Goal: Information Seeking & Learning: Learn about a topic

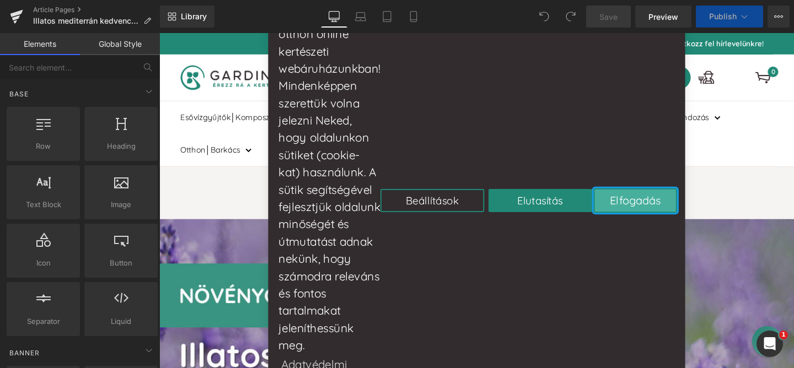
click at [616, 211] on button "Elfogadás" at bounding box center [660, 208] width 88 height 25
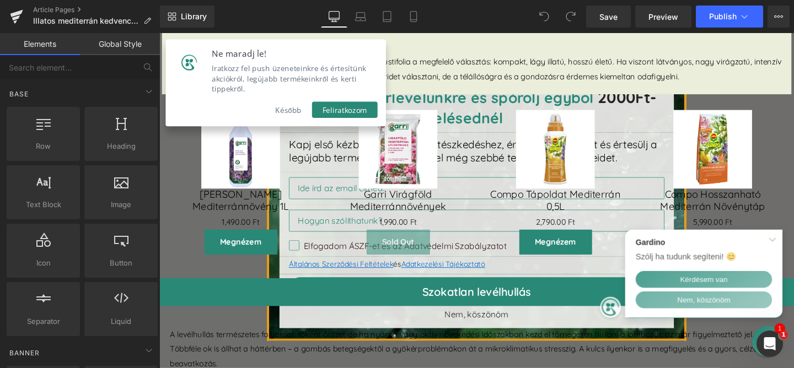
click at [691, 305] on link "Nem, köszönöm" at bounding box center [708, 304] width 143 height 18
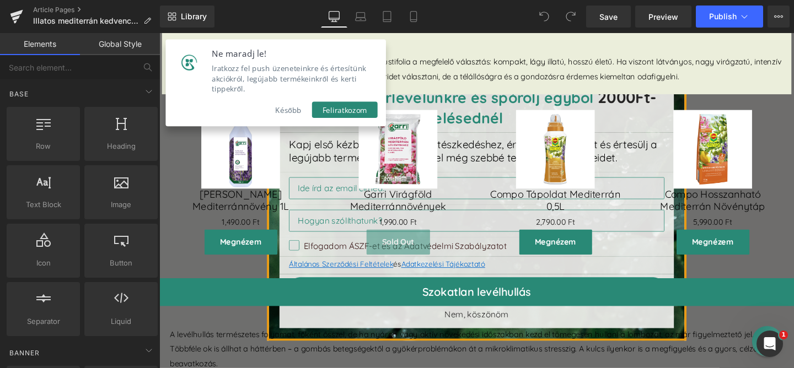
click at [296, 105] on button "Később" at bounding box center [295, 113] width 50 height 17
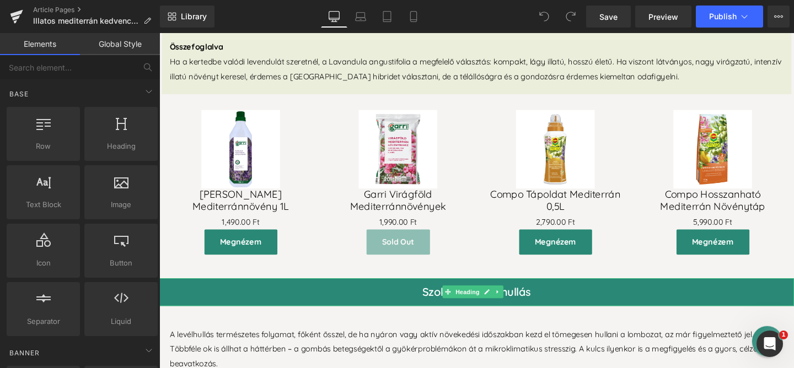
click at [449, 304] on h2 "Szokatlan levélhullás" at bounding box center [492, 305] width 667 height 29
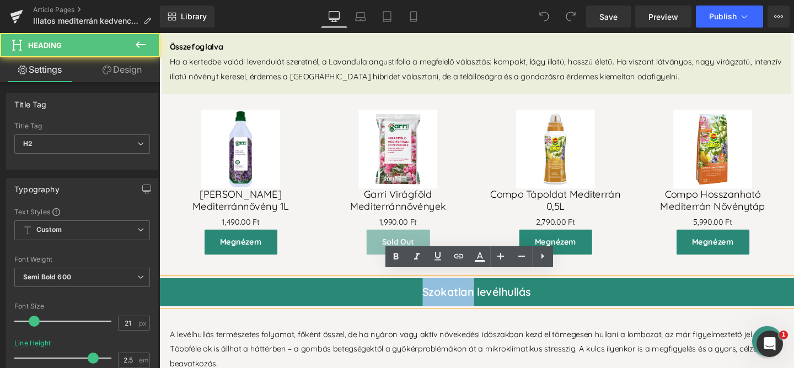
click at [449, 304] on h2 "Szokatlan levélhullás" at bounding box center [492, 305] width 667 height 29
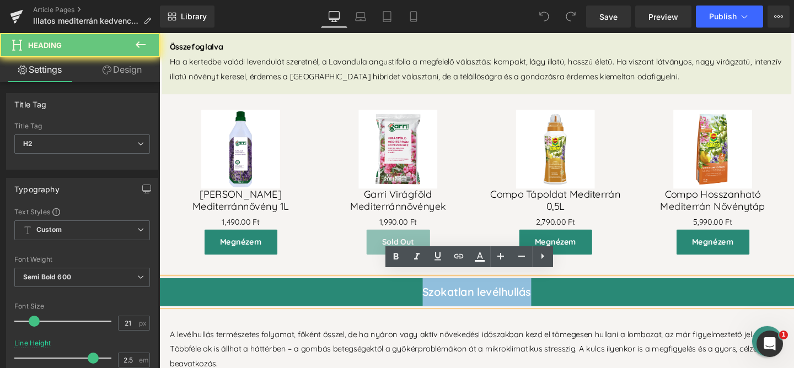
click at [449, 304] on h2 "Szokatlan levélhullás" at bounding box center [492, 305] width 667 height 29
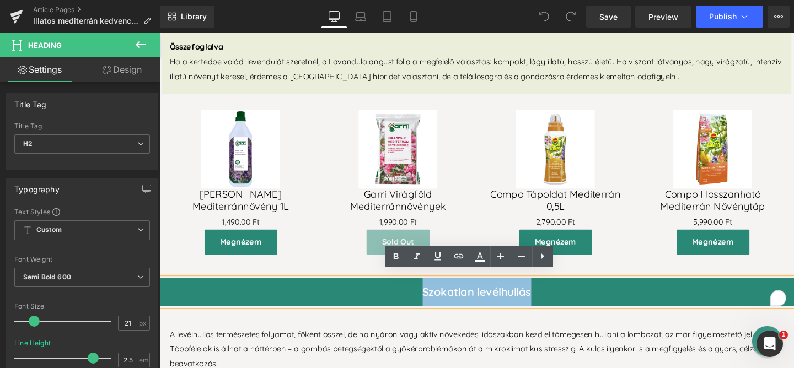
paste div "To enrich screen reader interactions, please activate Accessibility in Grammarl…"
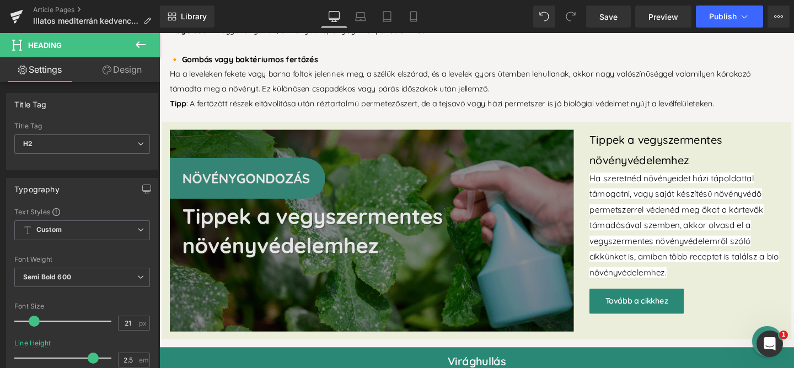
scroll to position [1709, 0]
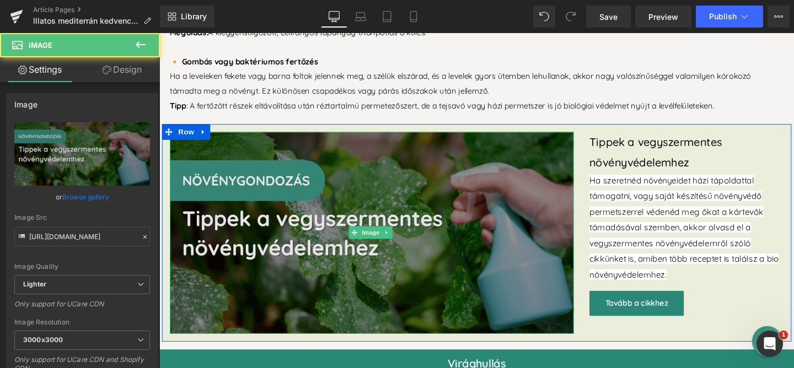
click at [532, 253] on img at bounding box center [382, 243] width 424 height 212
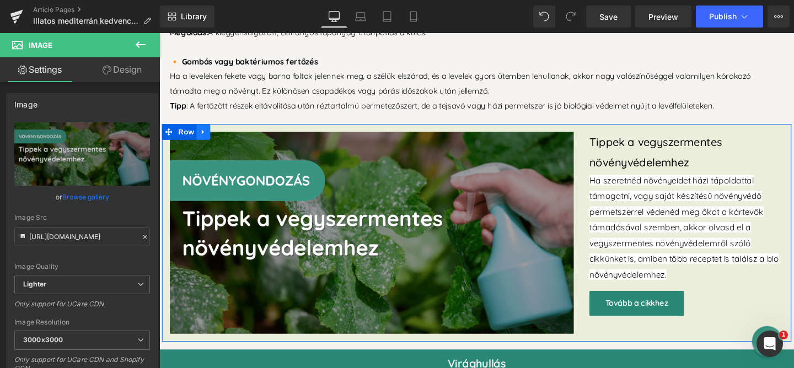
click at [204, 133] on icon at bounding box center [206, 137] width 8 height 8
click at [232, 133] on icon at bounding box center [234, 137] width 8 height 8
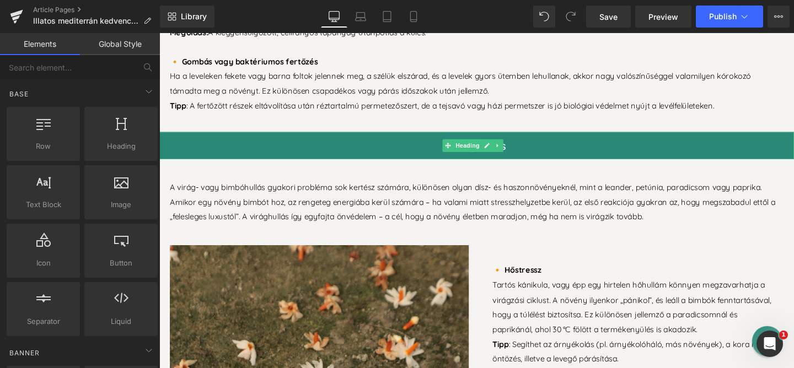
click at [547, 148] on h2 "Virághullás" at bounding box center [492, 151] width 667 height 29
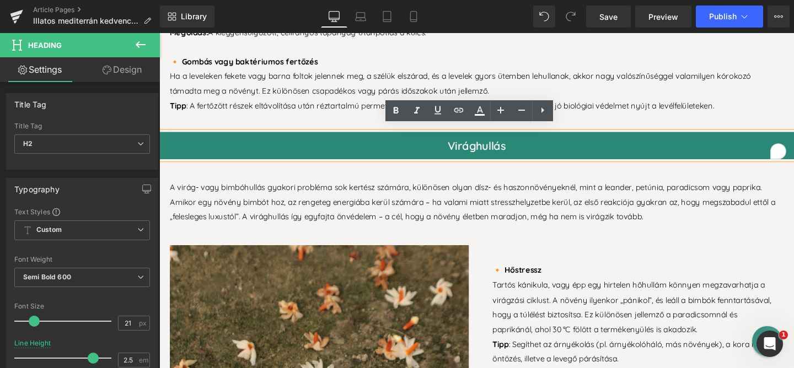
click at [519, 147] on h2 "Virághullás" at bounding box center [492, 151] width 667 height 29
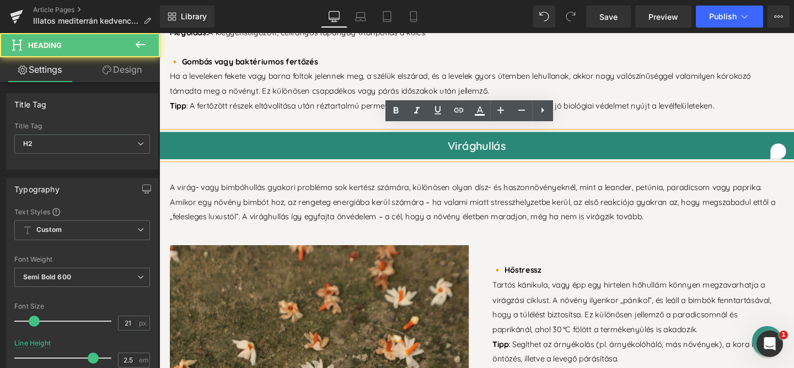
click at [519, 147] on h2 "Virághullás" at bounding box center [492, 151] width 667 height 29
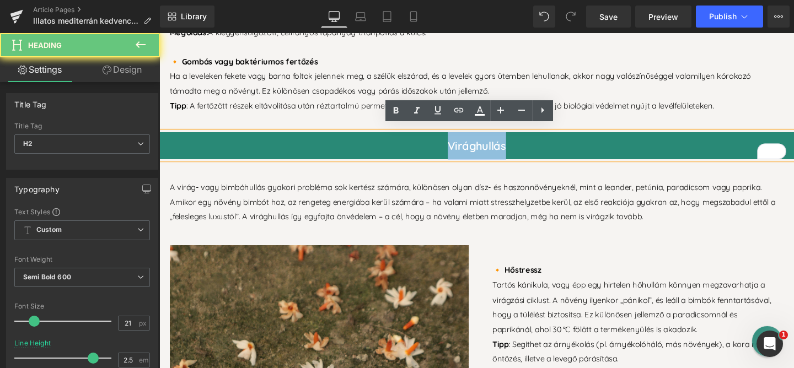
click at [519, 147] on h2 "Virághullás" at bounding box center [492, 151] width 667 height 29
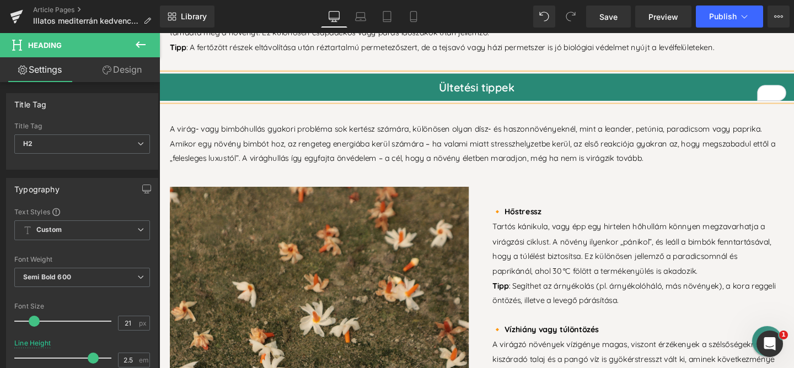
scroll to position [1768, 0]
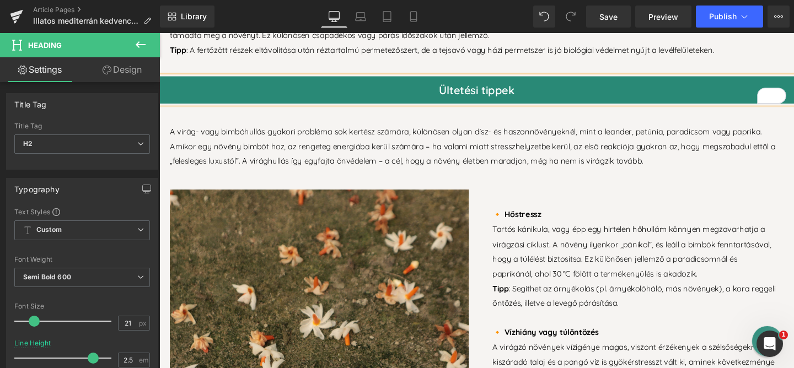
click at [576, 89] on h2 "Ültetési tippek" at bounding box center [492, 93] width 667 height 29
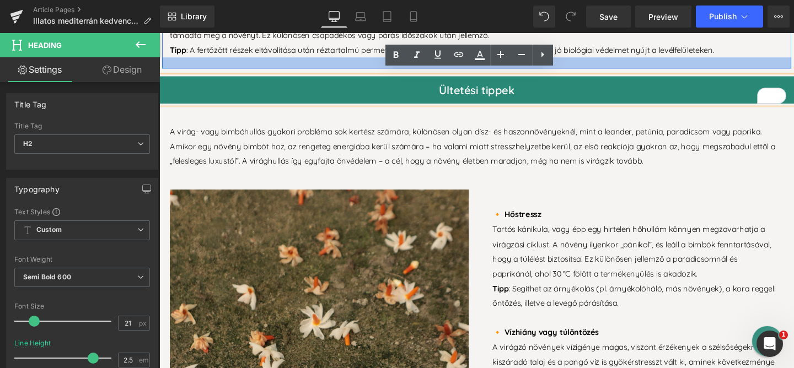
click at [624, 63] on div at bounding box center [492, 65] width 661 height 12
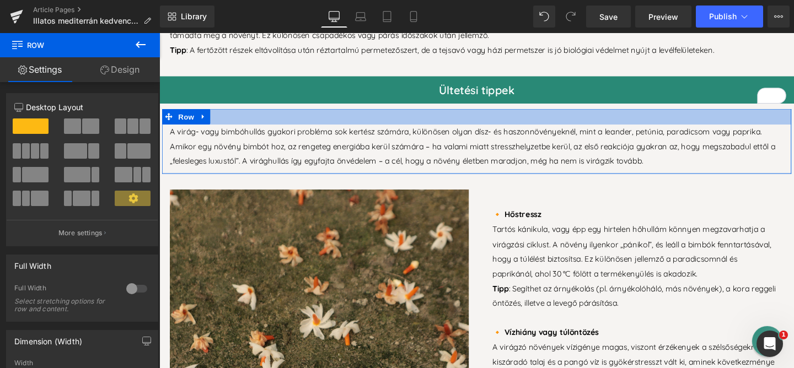
click at [341, 113] on div at bounding box center [492, 121] width 661 height 17
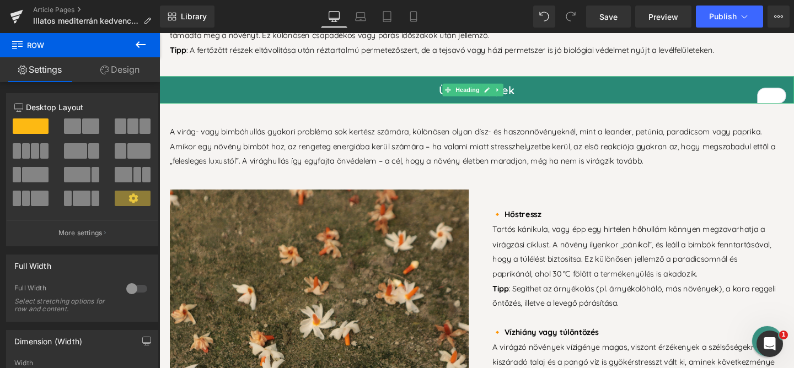
click at [191, 96] on h2 "Ültetési tippek" at bounding box center [492, 93] width 667 height 29
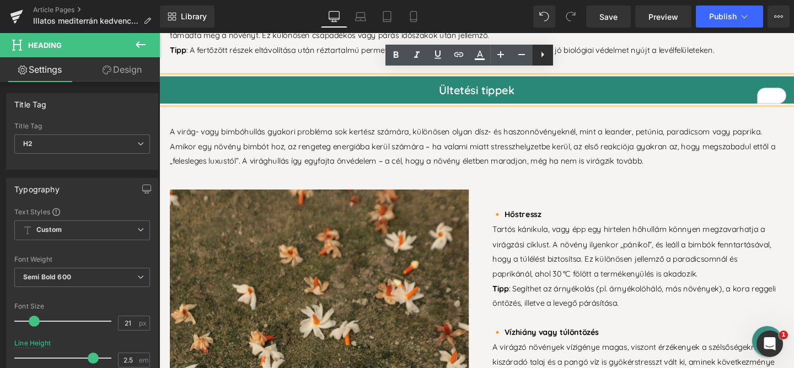
click at [544, 56] on icon at bounding box center [542, 54] width 13 height 13
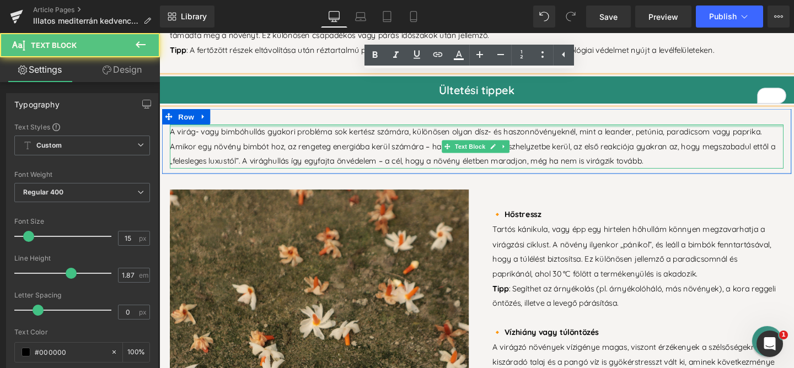
click at [372, 123] on div "A virág- vagy bimbóhullás gyakori probléma sok kertész számára, különösen olyan…" at bounding box center [492, 147] width 661 height 68
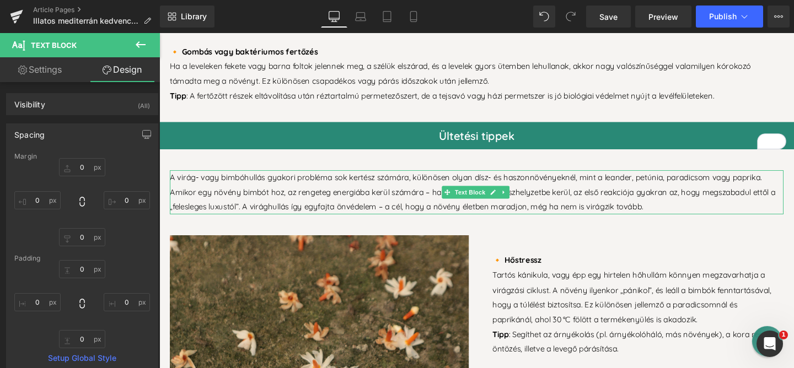
scroll to position [1733, 0]
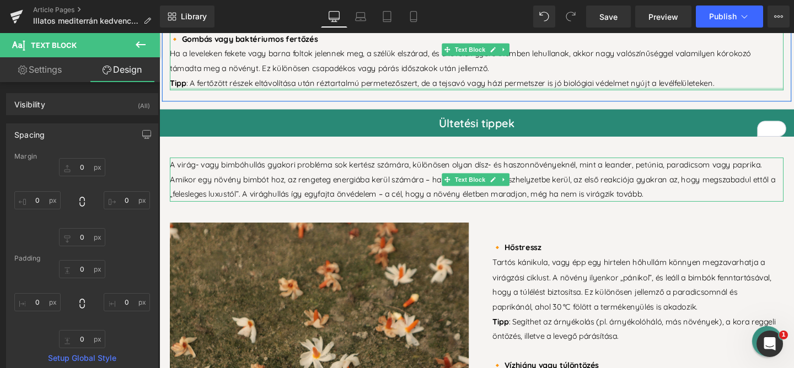
click at [294, 91] on div at bounding box center [492, 92] width 645 height 3
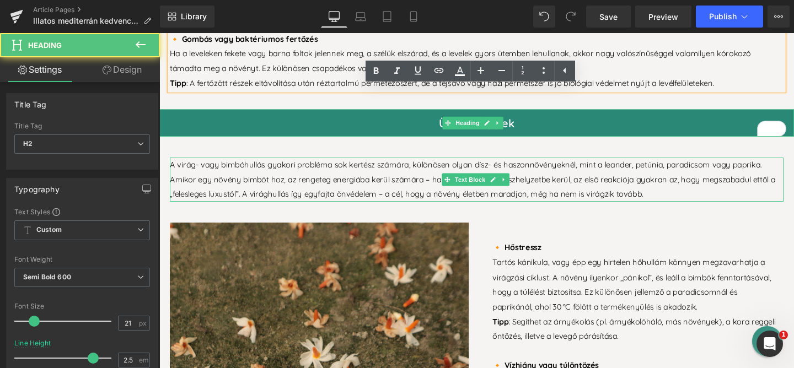
click at [282, 127] on h2 "Ültetési tippek" at bounding box center [492, 128] width 667 height 29
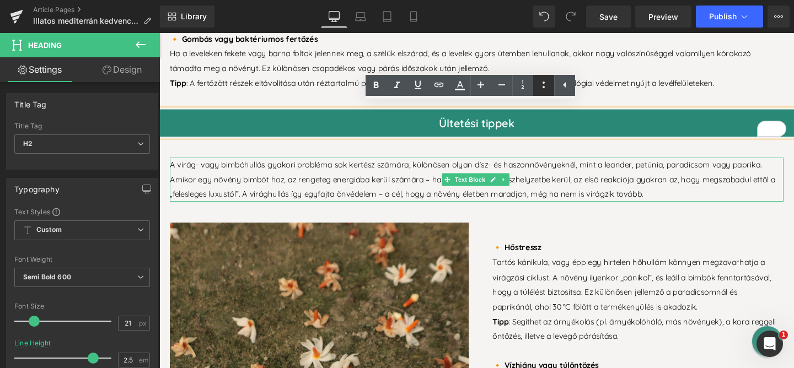
click at [544, 87] on icon at bounding box center [543, 84] width 13 height 13
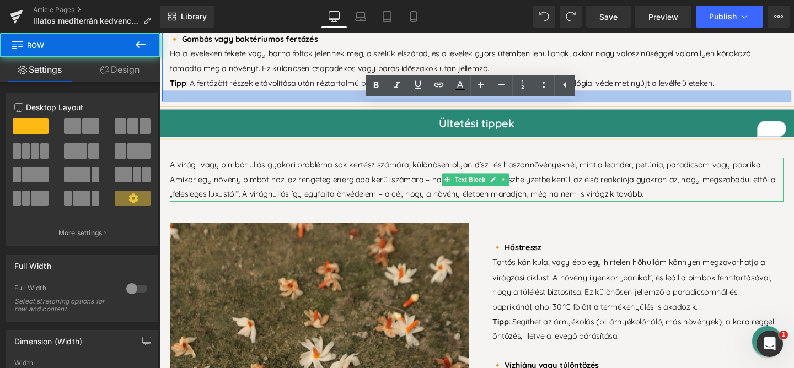
click at [793, 96] on div at bounding box center [492, 100] width 661 height 12
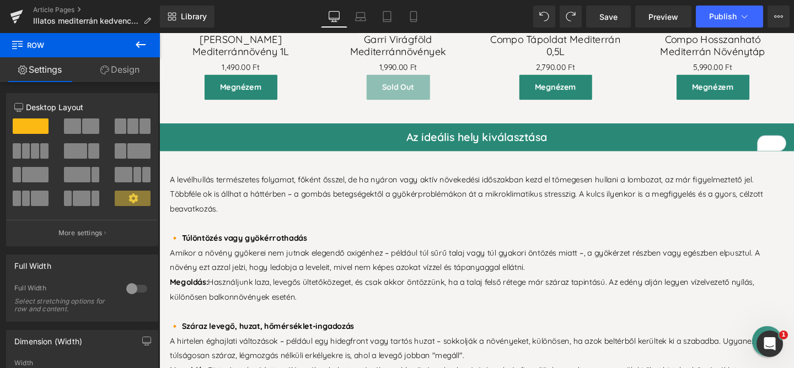
scroll to position [1243, 0]
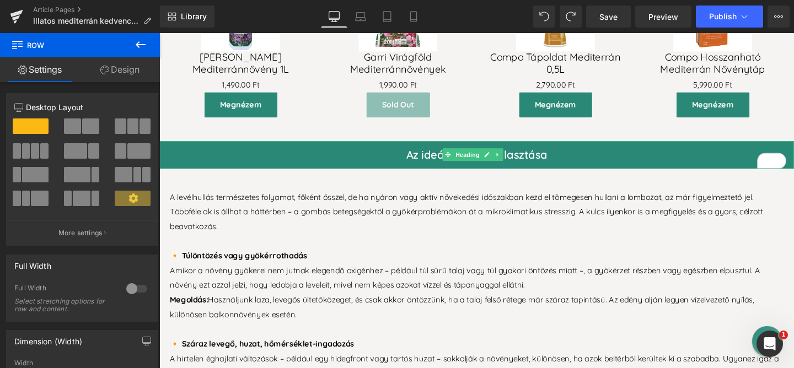
click at [643, 156] on h2 "Az ideális hely kiválasztása" at bounding box center [492, 161] width 667 height 29
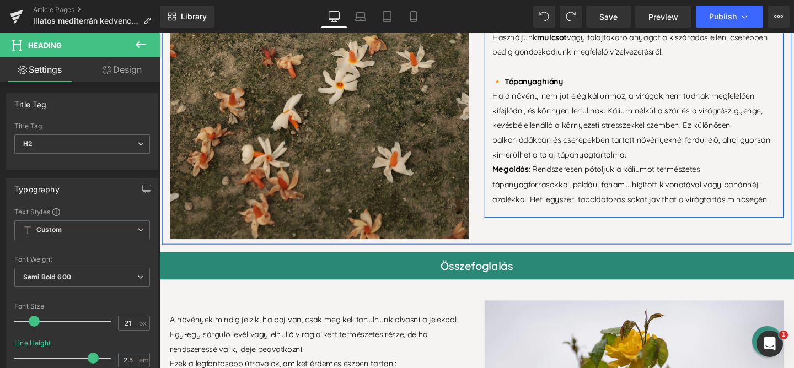
scroll to position [2199, 0]
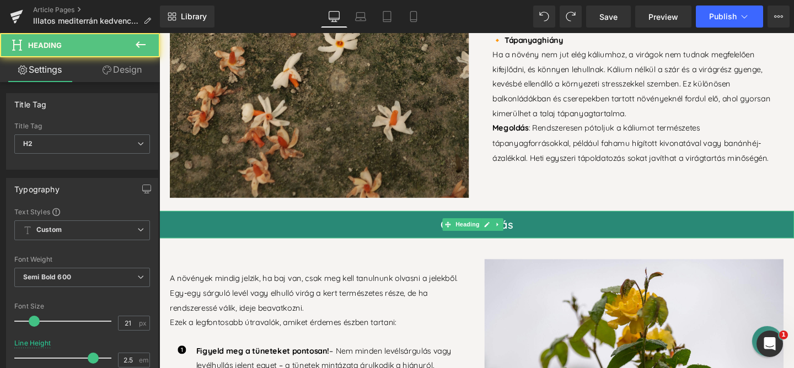
click at [625, 220] on h2 "Összefoglalás" at bounding box center [492, 234] width 667 height 29
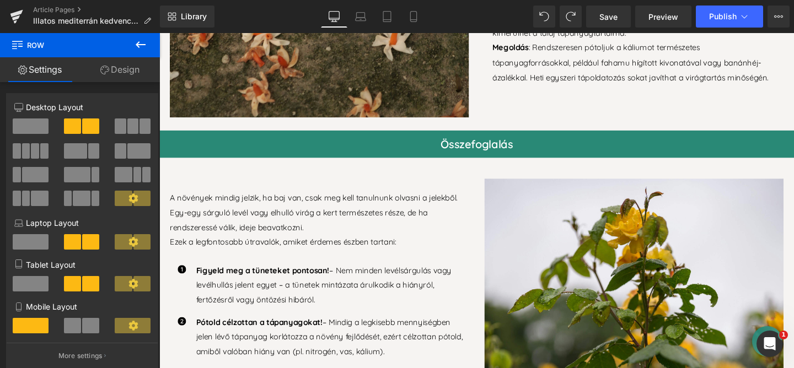
scroll to position [2259, 0]
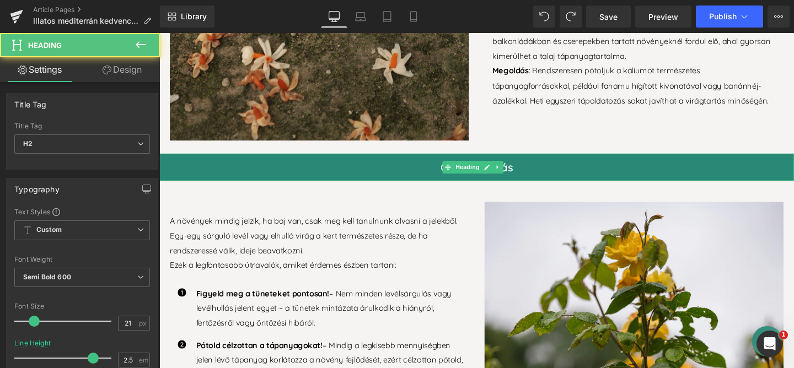
click at [579, 169] on h2 "Összefoglalás" at bounding box center [492, 174] width 667 height 29
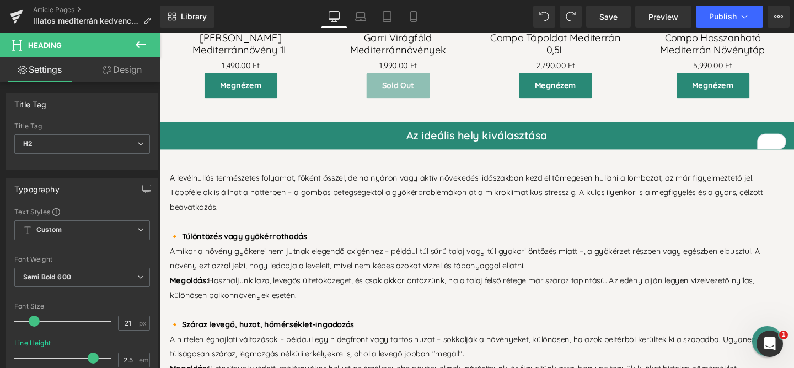
scroll to position [1263, 0]
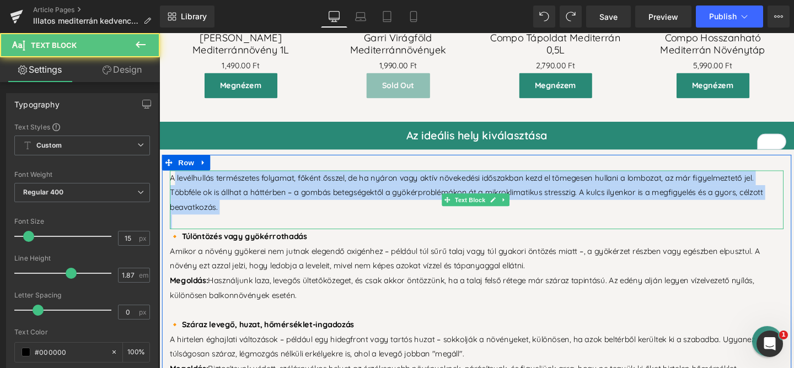
click at [170, 179] on p "A levélhullás természetes folyamat, főként ősszel, de ha nyáron vagy aktív növe…" at bounding box center [492, 200] width 645 height 46
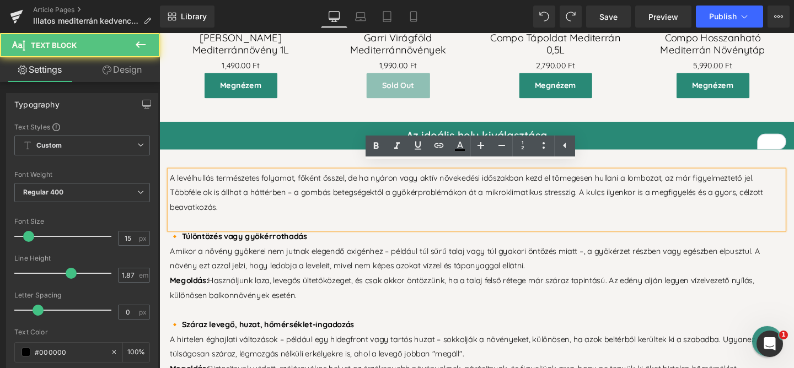
click at [196, 184] on p "A levélhullás természetes folyamat, főként ősszel, de ha nyáron vagy aktív növe…" at bounding box center [492, 200] width 645 height 46
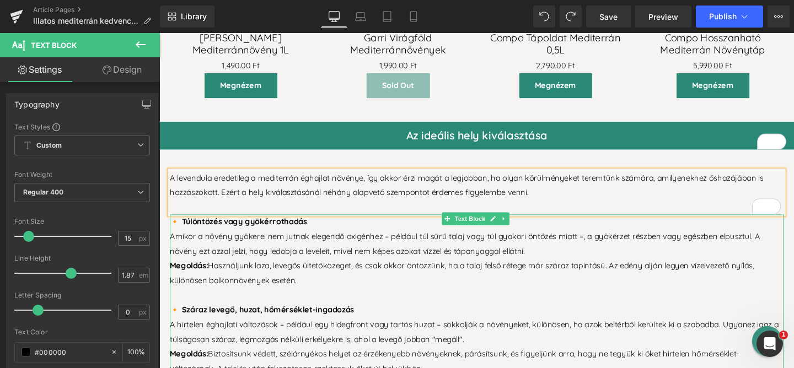
click at [329, 243] on div "Amikor a növény gyökerei nem jutnak elegendő oxigénhez – például túl sűrű talaj…" at bounding box center [492, 254] width 645 height 31
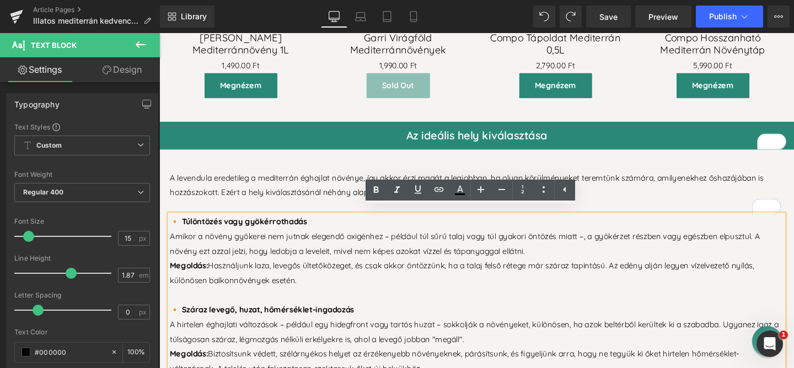
click at [197, 226] on b "🔸 Túlöntözés vagy gyökérrothadás" at bounding box center [242, 231] width 144 height 10
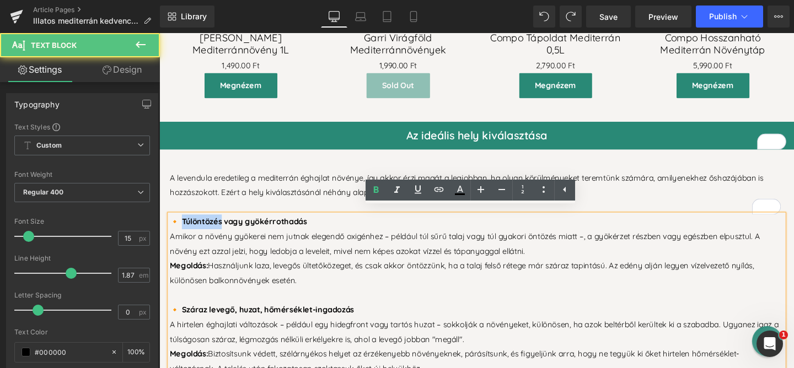
click at [197, 226] on b "🔸 Túlöntözés vagy gyökérrothadás" at bounding box center [242, 231] width 144 height 10
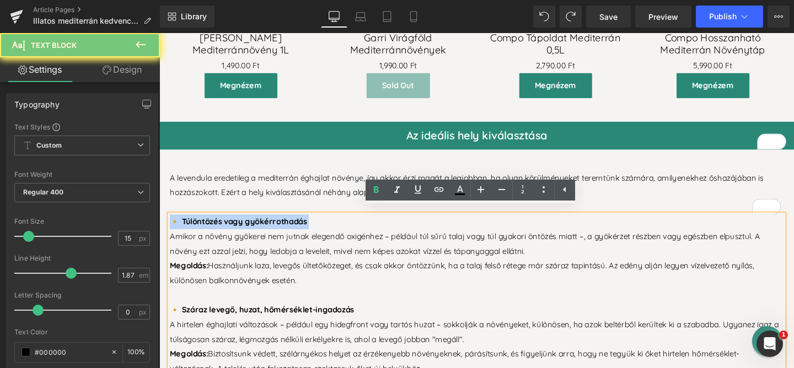
click at [197, 226] on b "🔸 Túlöntözés vagy gyökérrothadás" at bounding box center [242, 231] width 144 height 10
click at [201, 226] on b "🔸 Túlöntözés vagy gyökérrothadás" at bounding box center [242, 231] width 144 height 10
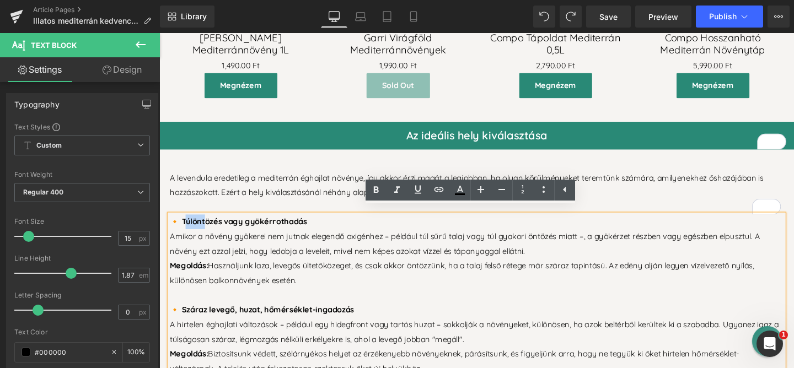
drag, startPoint x: 181, startPoint y: 225, endPoint x: 202, endPoint y: 224, distance: 20.9
click at [202, 226] on b "🔸 Túlöntözés vagy gyökérrothadás" at bounding box center [242, 231] width 144 height 10
drag, startPoint x: 180, startPoint y: 226, endPoint x: 309, endPoint y: 226, distance: 129.5
click at [309, 226] on b "🔸 Túlöntözés vagy gyökérrothadás" at bounding box center [242, 231] width 144 height 10
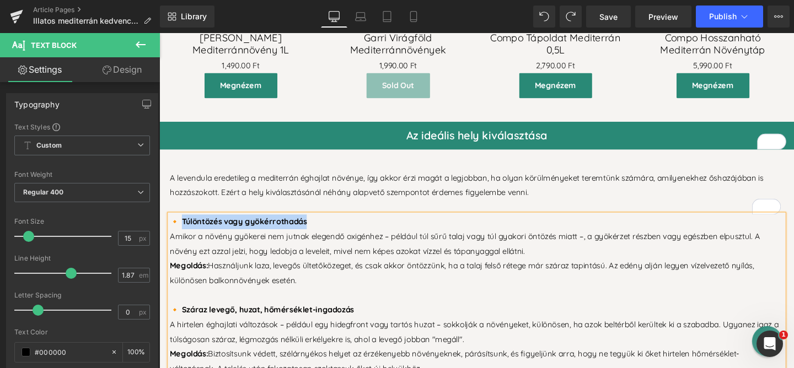
paste div "To enrich screen reader interactions, please activate Accessibility in Grammarl…"
click at [215, 246] on div "Amikor a növény gyökerei nem jutnak elegendő oxigénhez – például túl sűrű talaj…" at bounding box center [492, 254] width 645 height 31
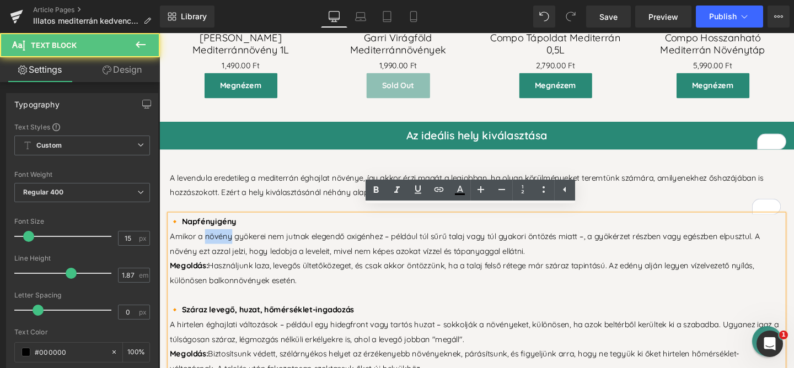
click at [215, 246] on div "Amikor a növény gyökerei nem jutnak elegendő oxigénhez – például túl sűrű talaj…" at bounding box center [492, 254] width 645 height 31
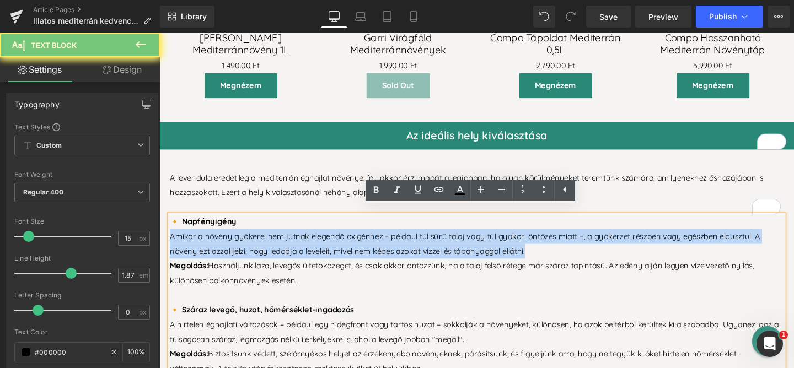
click at [215, 246] on div "Amikor a növény gyökerei nem jutnak elegendő oxigénhez – például túl sűrű talaj…" at bounding box center [492, 254] width 645 height 31
click at [216, 246] on div "Amikor a növény gyökerei nem jutnak elegendő oxigénhez – például túl sűrű talaj…" at bounding box center [492, 254] width 645 height 31
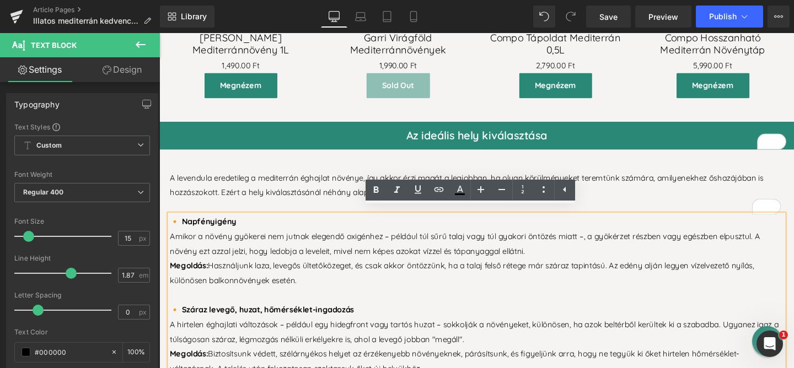
click at [292, 285] on div "Megoldás: Használjunk laza, levegős ültetőközeget, és csak akkor öntözzünk, ha …" at bounding box center [492, 285] width 645 height 31
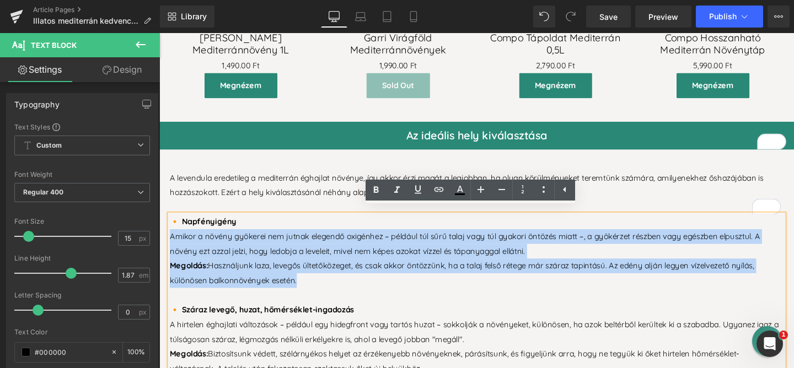
drag, startPoint x: 303, startPoint y: 287, endPoint x: 168, endPoint y: 245, distance: 141.9
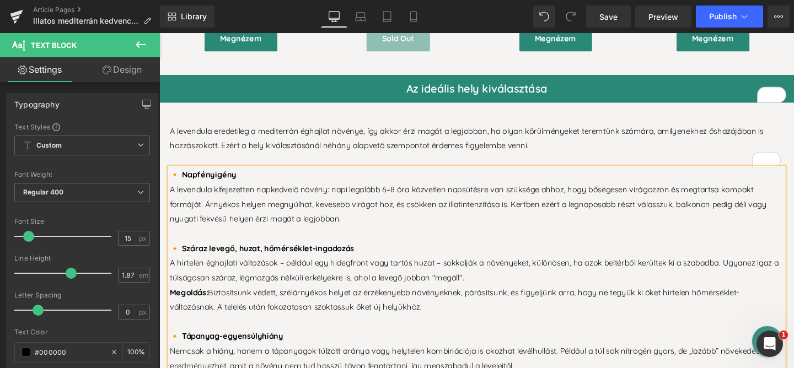
scroll to position [1346, 0]
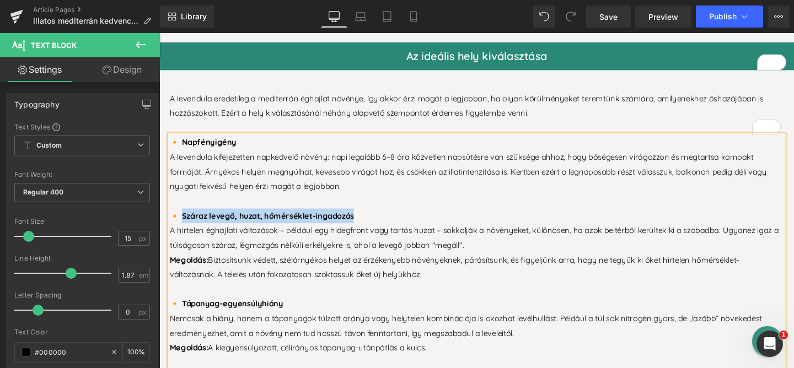
drag, startPoint x: 178, startPoint y: 219, endPoint x: 358, endPoint y: 226, distance: 179.8
click at [358, 226] on div "🔸 Száraz levegő, huzat, hőmérséklet-ingadozás" at bounding box center [492, 225] width 645 height 15
click at [198, 244] on div "A hirtelen éghajlati változások – például egy hidegfront vagy tartós huzat – so…" at bounding box center [492, 248] width 645 height 31
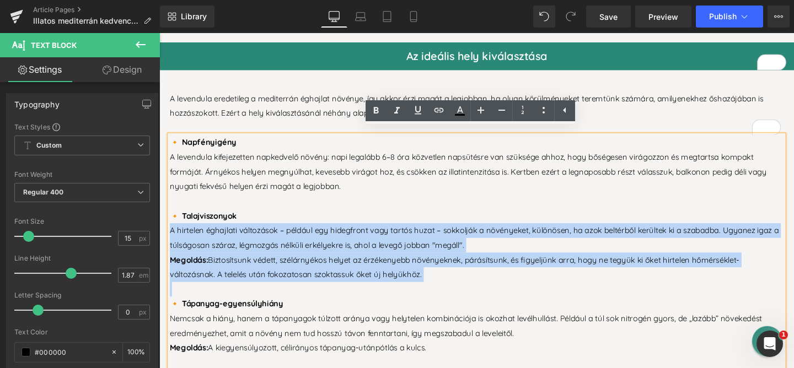
drag, startPoint x: 168, startPoint y: 235, endPoint x: 447, endPoint y: 289, distance: 284.1
click at [447, 289] on div "🔸 Napfényigény A levendula kifejezetten napkedvelő növény: napi legalább 6–8 ór…" at bounding box center [492, 295] width 645 height 309
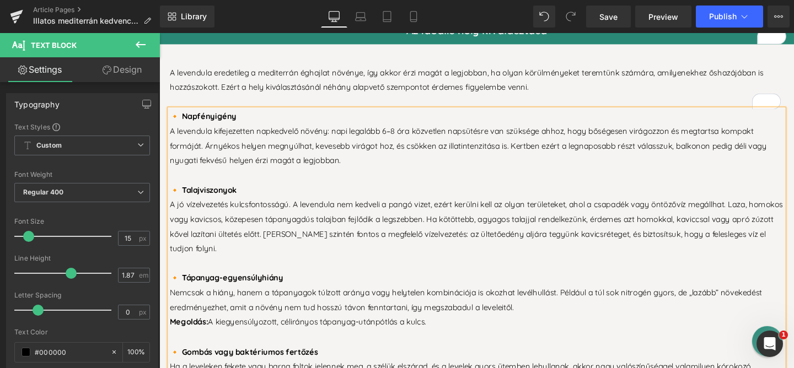
scroll to position [1462, 0]
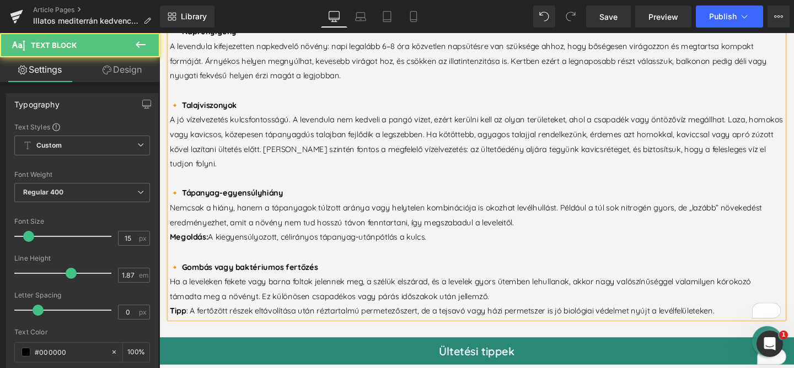
click at [209, 196] on b "🔸 Tápanyag-egyensúlyhiány" at bounding box center [229, 201] width 119 height 10
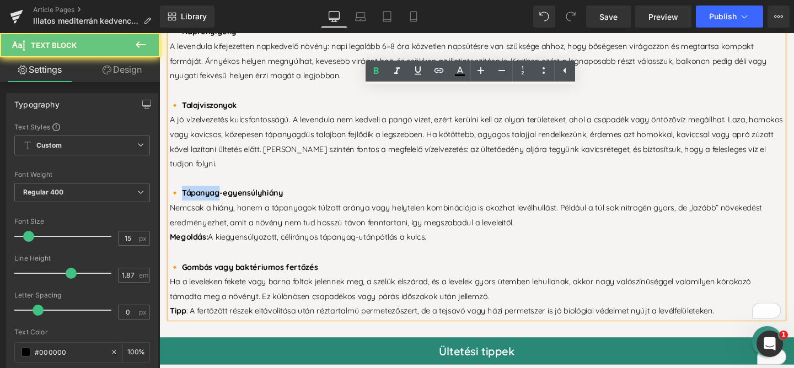
click at [209, 196] on b "🔸 Tápanyag-egyensúlyhiány" at bounding box center [229, 201] width 119 height 10
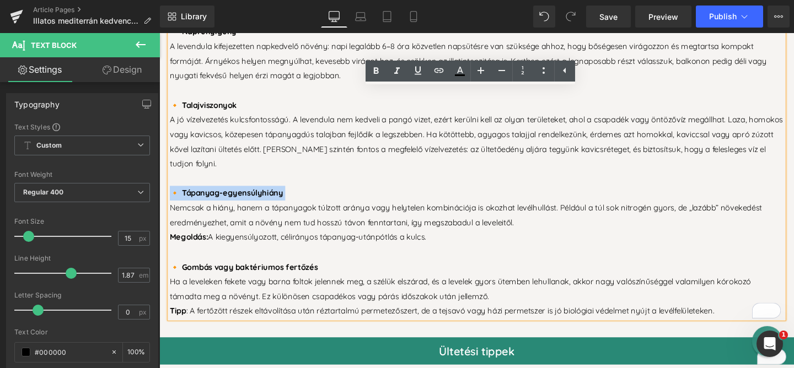
click at [172, 196] on b "🔸 Tápanyag-egyensúlyhiány" at bounding box center [229, 201] width 119 height 10
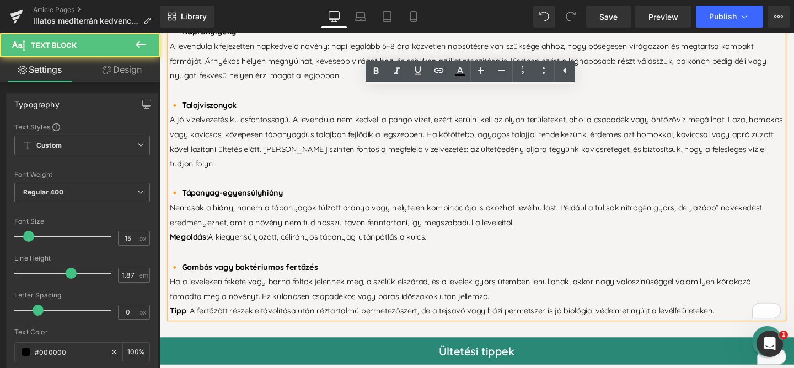
click at [180, 196] on b "🔸 Tápanyag-egyensúlyhiány" at bounding box center [229, 201] width 119 height 10
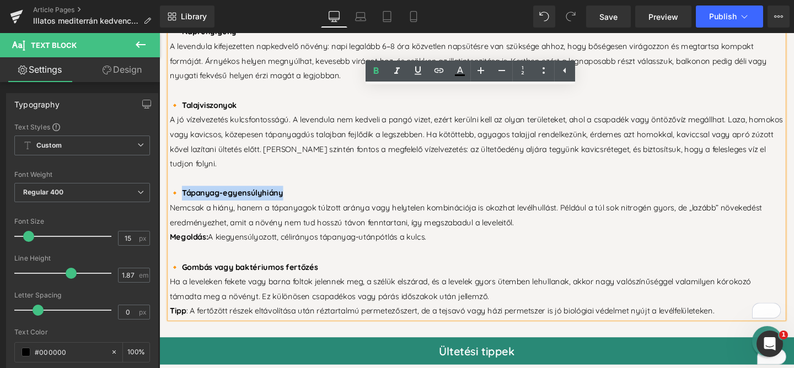
drag, startPoint x: 179, startPoint y: 196, endPoint x: 282, endPoint y: 199, distance: 103.1
click at [302, 202] on div "🔸 Tápanyag-egyensúlyhiány" at bounding box center [492, 201] width 645 height 15
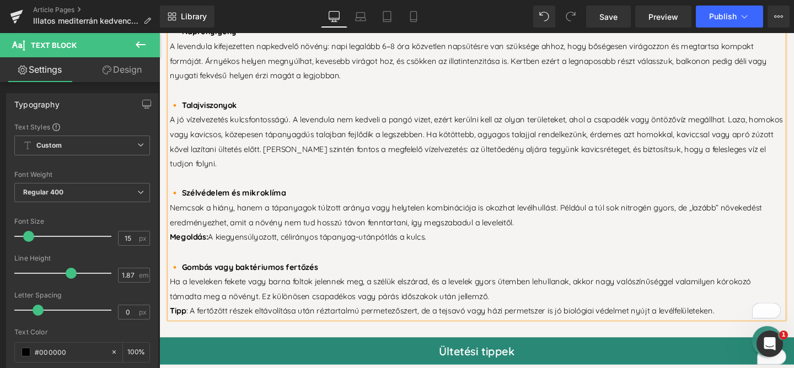
click at [237, 220] on div "Nemcsak a hiány, hanem a tápanyagok túlzott aránya vagy helytelen kombinációja …" at bounding box center [492, 224] width 645 height 31
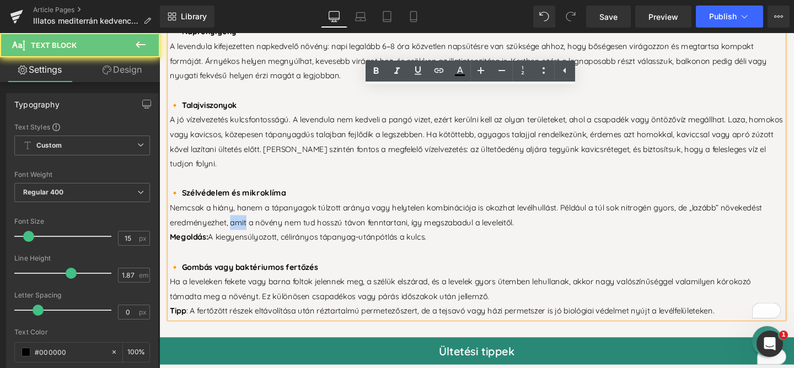
click at [237, 220] on div "Nemcsak a hiány, hanem a tápanyagok túlzott aránya vagy helytelen kombinációja …" at bounding box center [492, 224] width 645 height 31
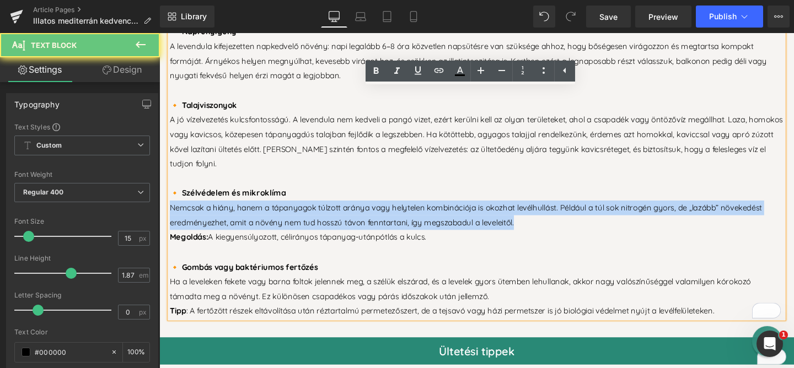
click at [237, 220] on div "Nemcsak a hiány, hanem a tápanyagok túlzott aránya vagy helytelen kombinációja …" at bounding box center [492, 224] width 645 height 31
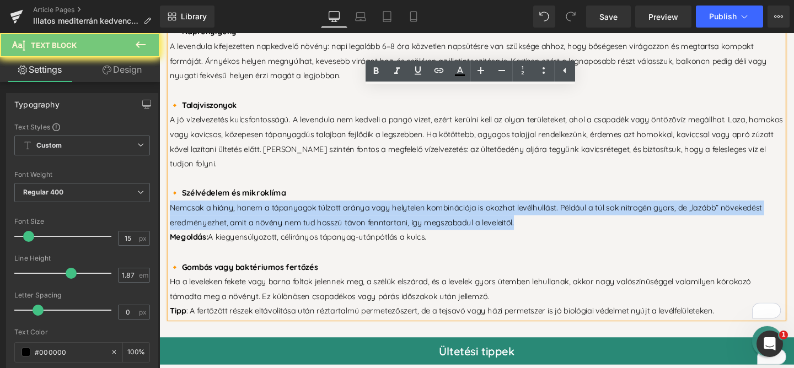
click at [232, 220] on div "Nemcsak a hiány, hanem a tápanyagok túlzott aránya vagy helytelen kombinációja …" at bounding box center [492, 224] width 645 height 31
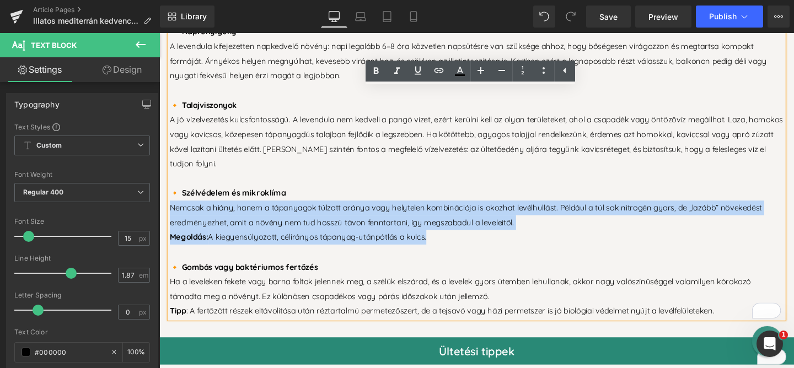
drag, startPoint x: 461, startPoint y: 245, endPoint x: 164, endPoint y: 207, distance: 298.9
click at [170, 207] on div "🔸 Napfényigény A levendula kifejezetten napkedvelő növény: napi legalább 6–8 ór…" at bounding box center [492, 178] width 645 height 309
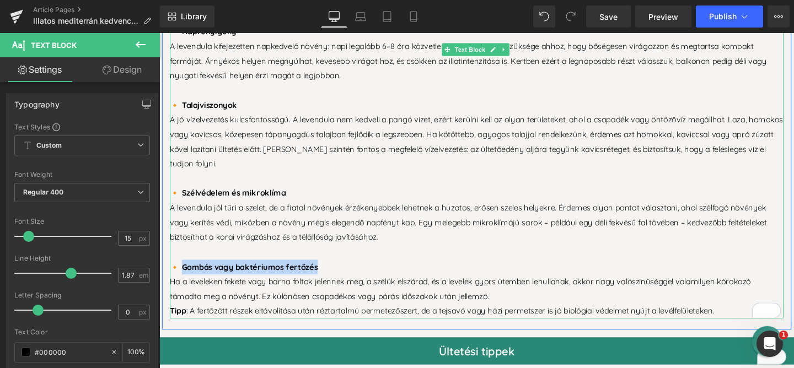
drag, startPoint x: 180, startPoint y: 274, endPoint x: 320, endPoint y: 278, distance: 140.6
click at [320, 278] on h3 "🔸 Gombás vagy baktériumos fertőzés" at bounding box center [492, 279] width 645 height 15
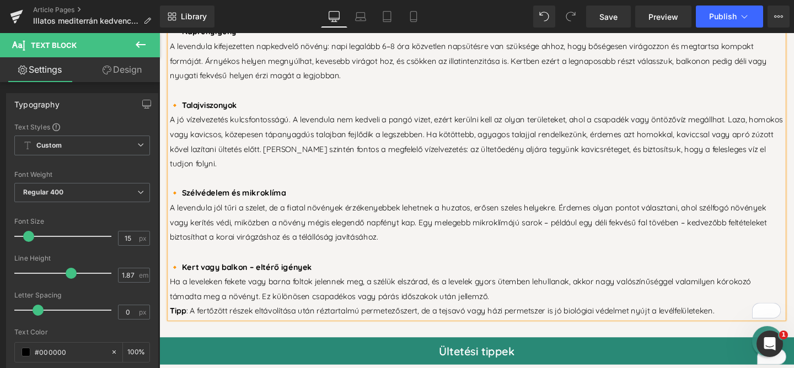
click at [255, 292] on p "Ha a leveleken fekete vagy barna foltok jelennek meg, a szélük elszárad, és a l…" at bounding box center [492, 310] width 645 height 46
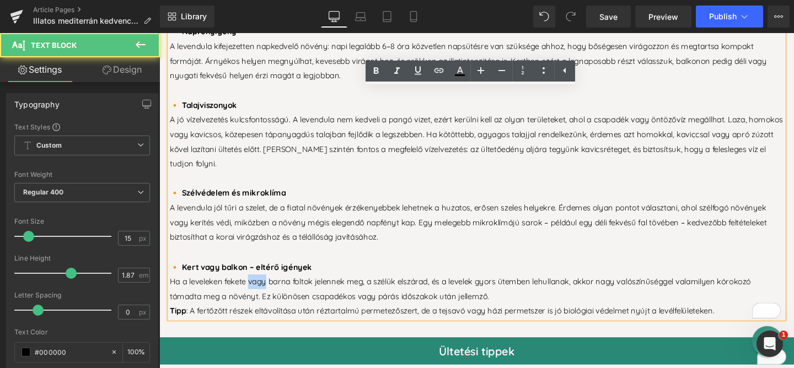
click at [255, 292] on p "Ha a leveleken fekete vagy barna foltok jelennek meg, a szélük elszárad, és a l…" at bounding box center [492, 310] width 645 height 46
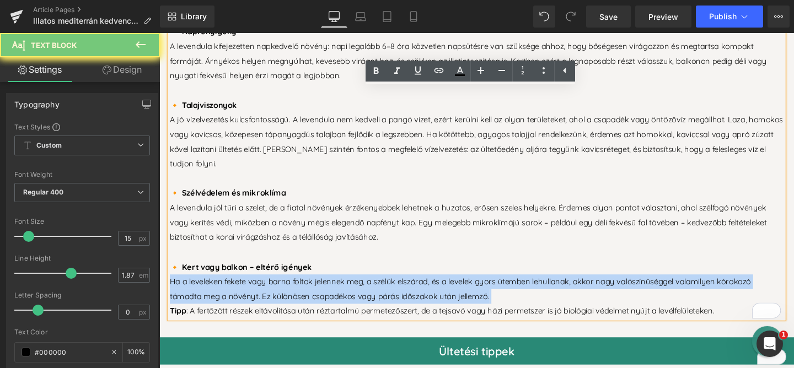
click at [255, 292] on p "Ha a leveleken fekete vagy barna foltok jelennek meg, a szélük elszárad, és a l…" at bounding box center [492, 310] width 645 height 46
click at [256, 292] on p "Ha a leveleken fekete vagy barna foltok jelennek meg, a szélük elszárad, és a l…" at bounding box center [492, 310] width 645 height 46
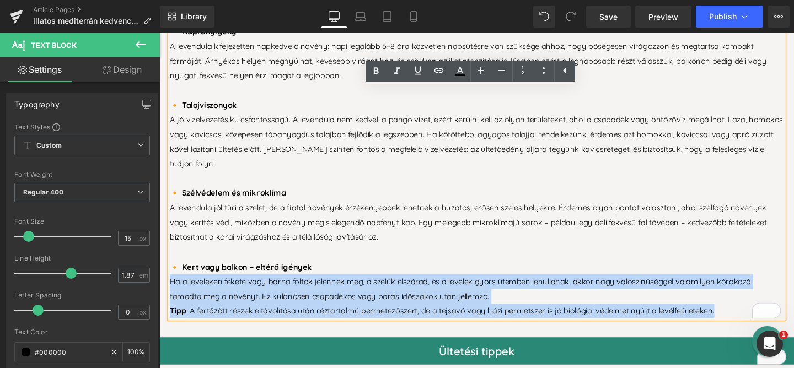
drag, startPoint x: 168, startPoint y: 287, endPoint x: 758, endPoint y: 326, distance: 590.9
click at [758, 326] on p "Ha a leveleken fekete vagy barna foltok jelennek meg, a szélük elszárad, és a l…" at bounding box center [492, 310] width 645 height 46
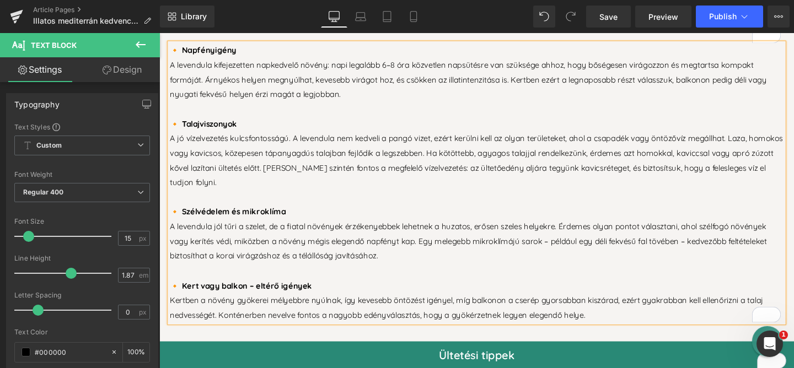
scroll to position [1384, 0]
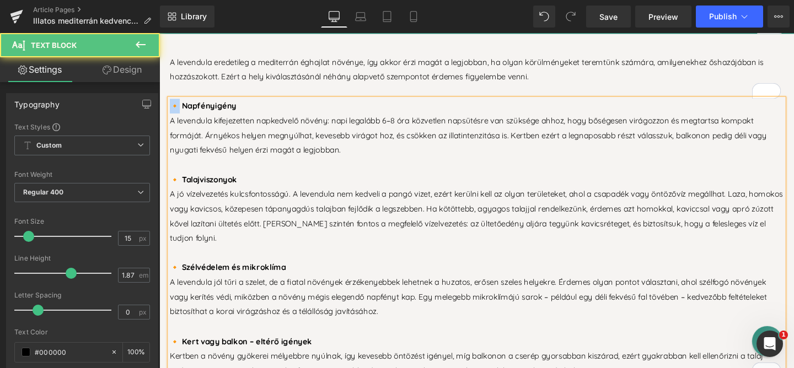
drag, startPoint x: 175, startPoint y: 106, endPoint x: 163, endPoint y: 104, distance: 12.8
click at [163, 104] on div "A levendula eredetileg a mediterrán éghajlat növénye, így akkor érzi magát a le…" at bounding box center [492, 226] width 661 height 340
drag, startPoint x: 175, startPoint y: 182, endPoint x: 153, endPoint y: 182, distance: 22.0
click at [159, 182] on html "Tovább Bezár 2000 Ft értékű kuponért Iratkozz fel hírlevelünkre! E-mail cím Fel…" at bounding box center [492, 365] width 667 height 3433
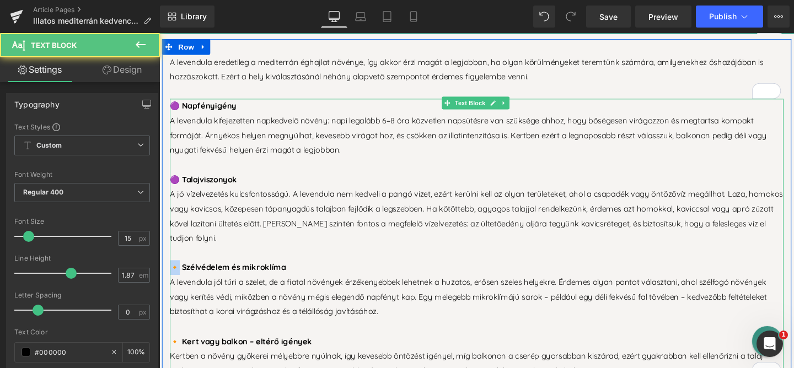
drag, startPoint x: 175, startPoint y: 272, endPoint x: 169, endPoint y: 272, distance: 6.1
click at [170, 272] on div "🟣 Napfényigény A levendula kifejezetten napkedvelő növény: napi legalább 6–8 ór…" at bounding box center [492, 249] width 645 height 294
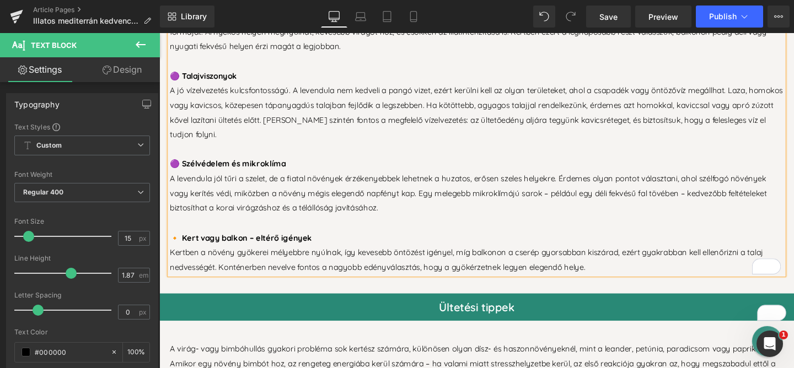
scroll to position [1493, 0]
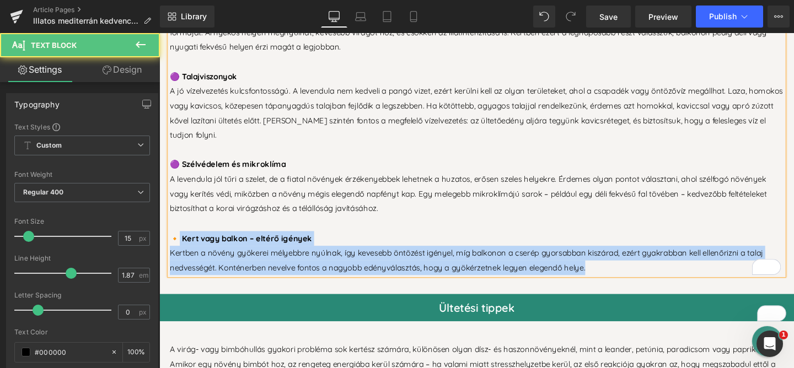
drag, startPoint x: 174, startPoint y: 243, endPoint x: 167, endPoint y: 244, distance: 7.2
click at [170, 244] on div "🟣 Napfényigény A levendula kifejezetten napkedvelő növény: napi legalább 6–8 ór…" at bounding box center [492, 141] width 645 height 294
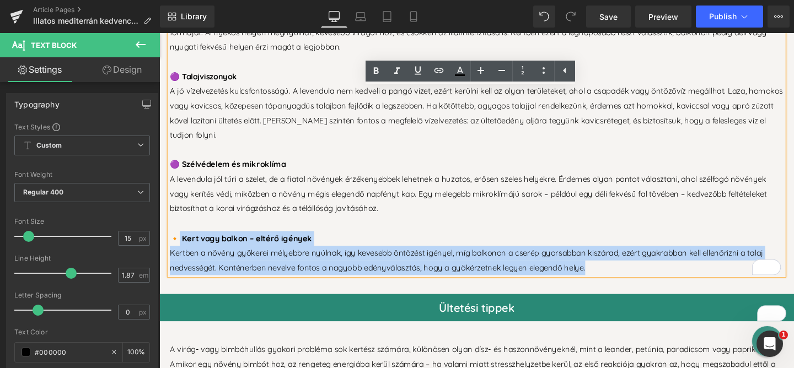
click at [172, 244] on strong "🔸 Kert vagy balkon – eltérő igények" at bounding box center [244, 249] width 149 height 10
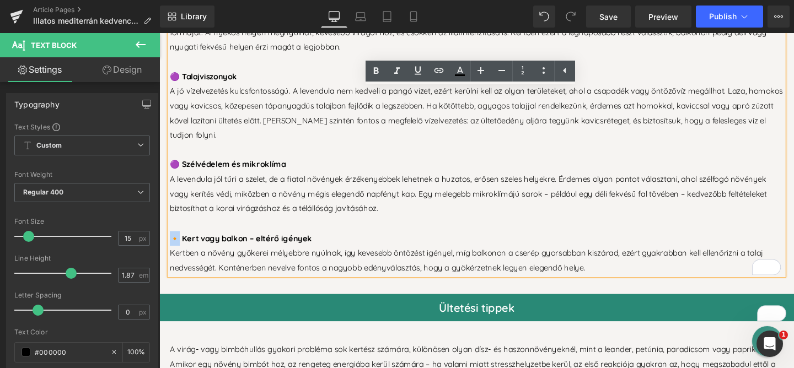
drag, startPoint x: 175, startPoint y: 241, endPoint x: 169, endPoint y: 242, distance: 6.2
click at [170, 244] on strong "🔸 Kert vagy balkon – eltérő igények" at bounding box center [244, 249] width 149 height 10
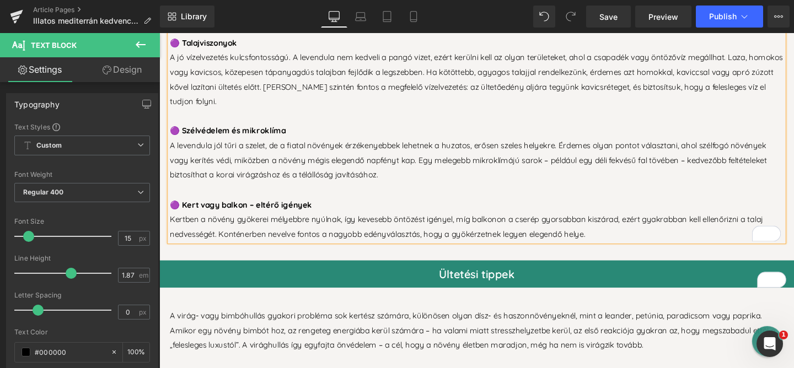
scroll to position [1510, 0]
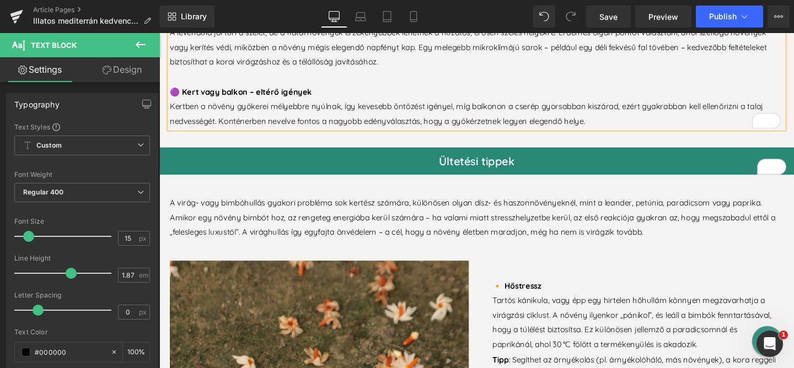
scroll to position [1685, 0]
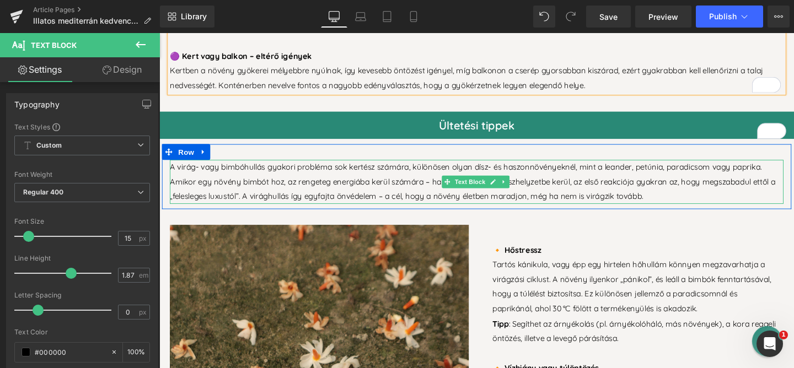
click at [318, 186] on p "A virág- vagy bimbóhullás gyakori probléma sok kertész számára, különösen olyan…" at bounding box center [492, 189] width 645 height 46
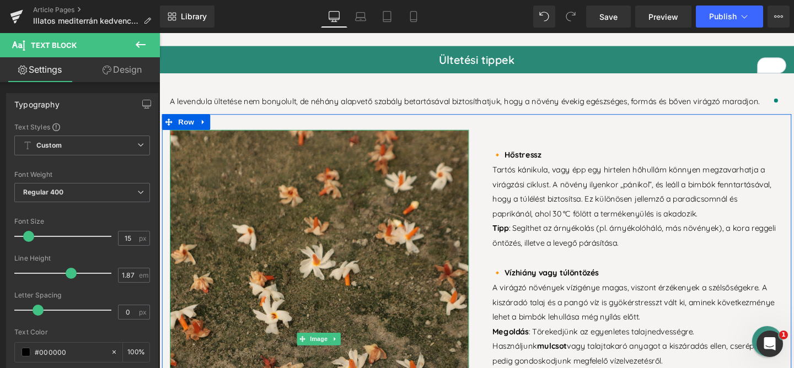
scroll to position [1791, 0]
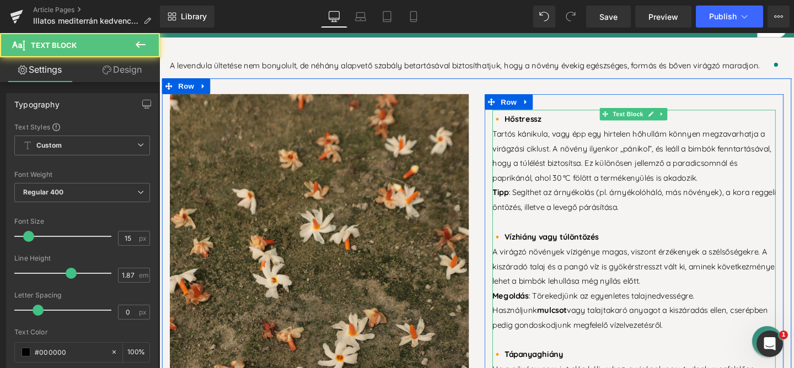
click at [509, 118] on b "🔸 Hőstressz" at bounding box center [534, 123] width 51 height 10
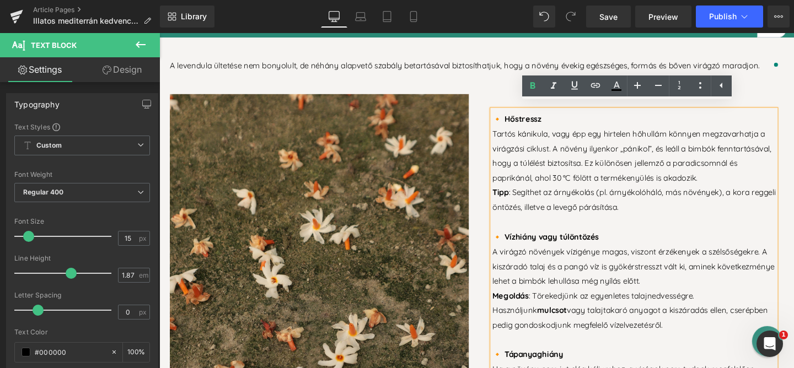
click at [509, 118] on b "🔸 Hőstressz" at bounding box center [534, 123] width 51 height 10
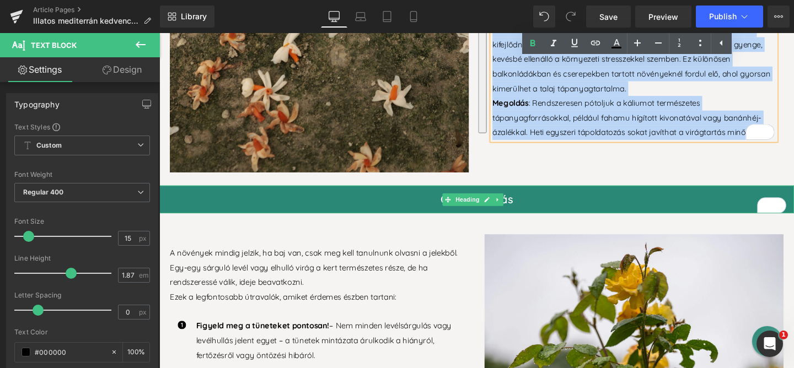
scroll to position [2144, 0]
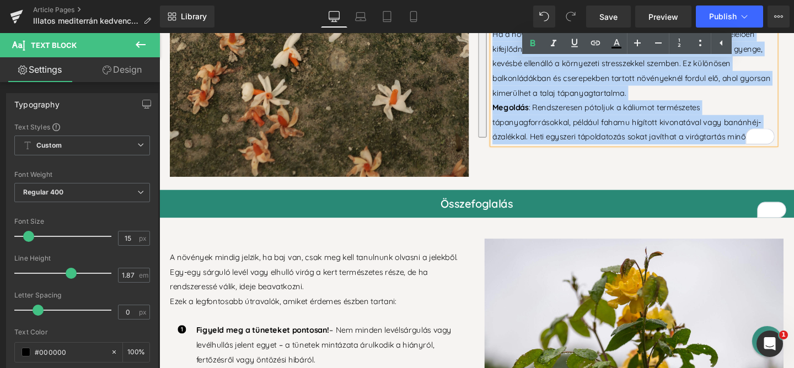
drag, startPoint x: 508, startPoint y: 116, endPoint x: 808, endPoint y: 136, distance: 300.4
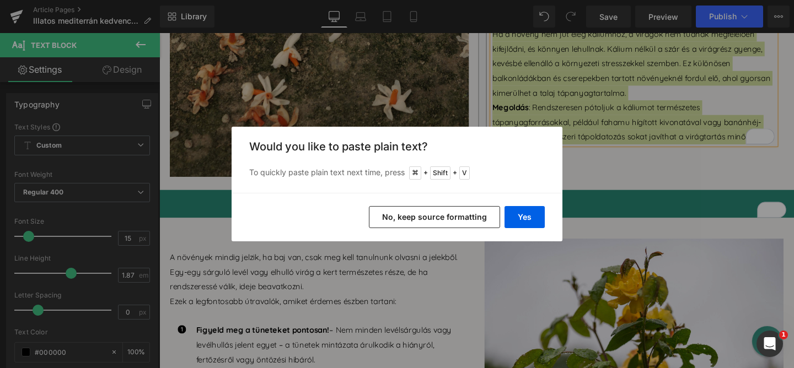
click at [445, 218] on button "No, keep source formatting" at bounding box center [434, 217] width 131 height 22
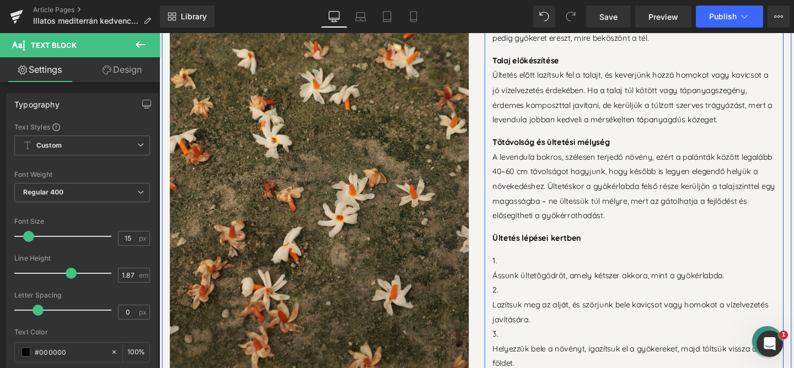
scroll to position [2155, 0]
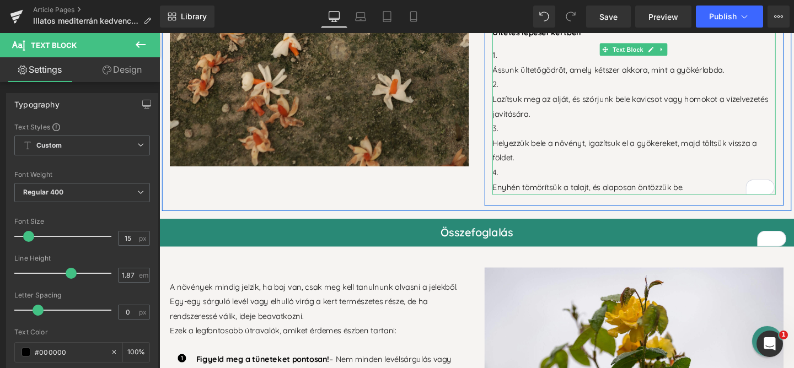
click at [509, 187] on p "Enyhén tömörítsük a talajt, és alaposan öntözzük be." at bounding box center [658, 194] width 298 height 15
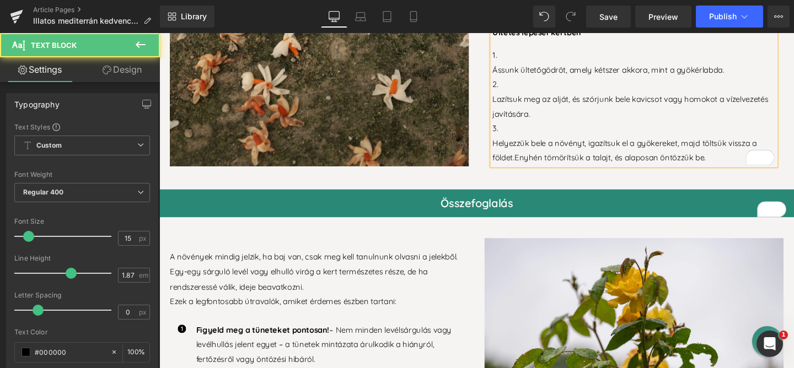
click at [509, 141] on p "Helyezzük bele a növényt, igazítsuk el a gyökereket, majd töltsük vissza a föld…" at bounding box center [658, 156] width 298 height 31
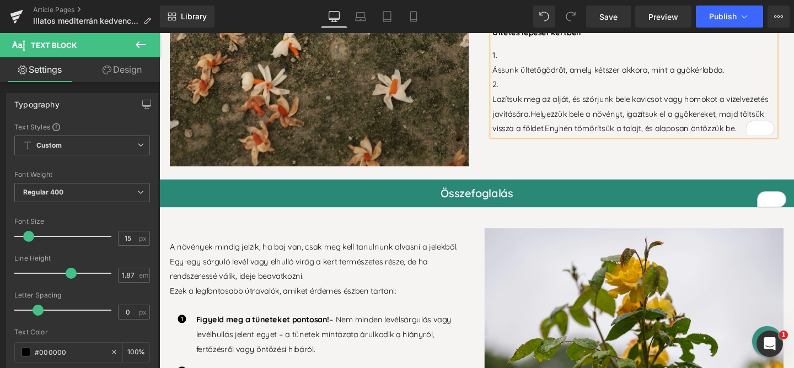
click at [509, 95] on p "Lazítsuk meg az alját, és szórjunk bele kavicsot vagy homokot a vízelvezetés ja…" at bounding box center [658, 118] width 298 height 46
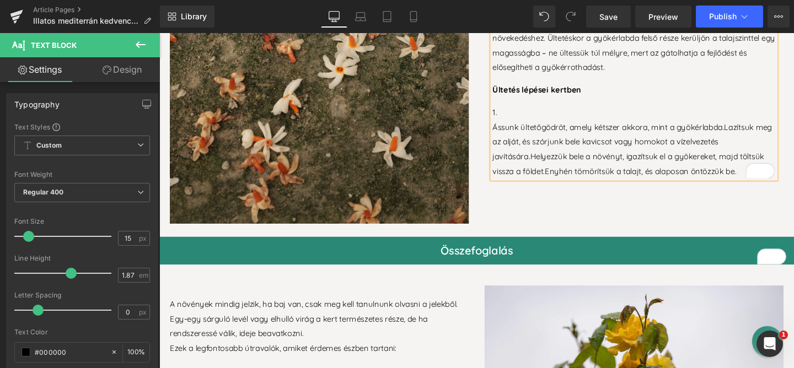
scroll to position [2097, 0]
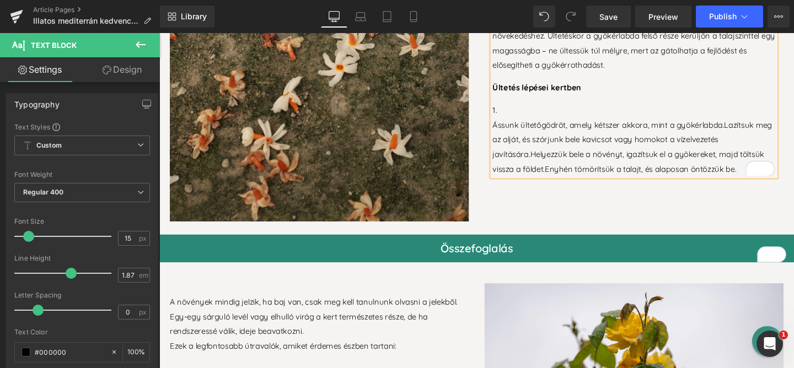
click at [509, 126] on p "Ássunk ültetőgödröt, amely kétszer akkora, mint a gyökérlabda. Lazítsuk meg az …" at bounding box center [658, 153] width 298 height 62
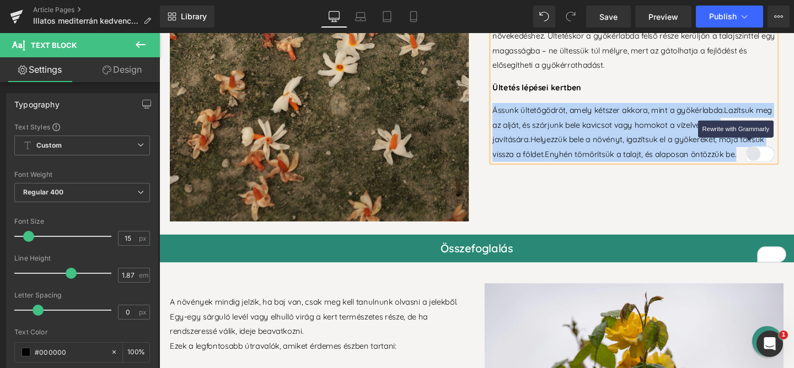
drag, startPoint x: 507, startPoint y: 109, endPoint x: 776, endPoint y: 152, distance: 272.8
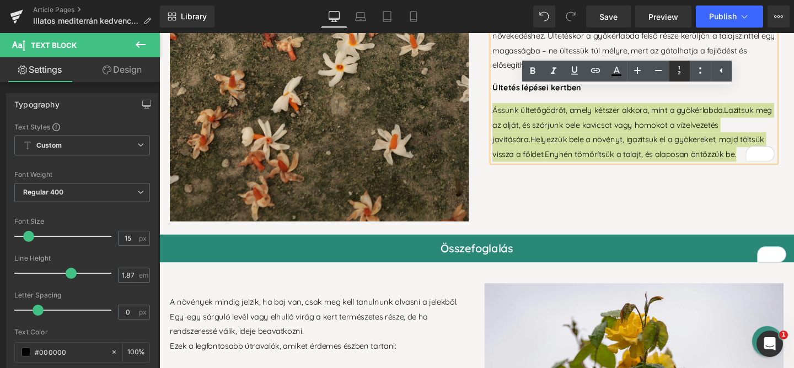
click at [677, 74] on icon at bounding box center [678, 70] width 13 height 13
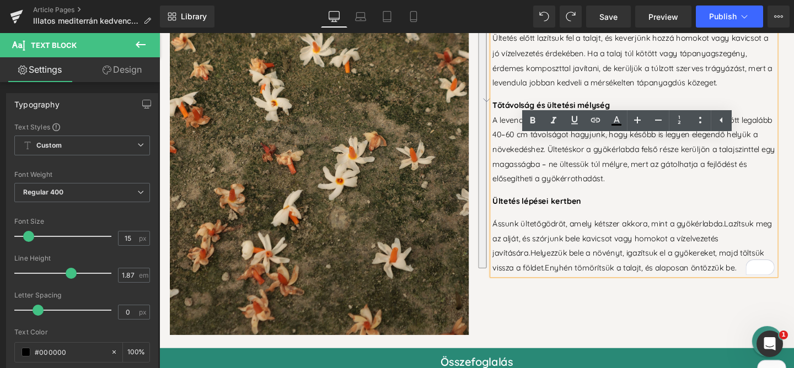
scroll to position [2017, 0]
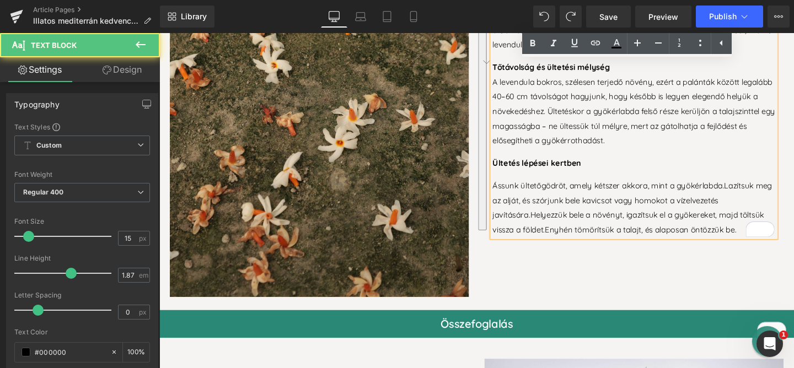
click at [509, 190] on span "Ássunk ültetőgödröt, amely kétszer akkora, mint a gyökérlabda." at bounding box center [631, 193] width 244 height 10
click at [509, 188] on span "Ássunk ültetőgödröt, amely kétszer akkora, mint a gyökérlabda." at bounding box center [631, 193] width 244 height 10
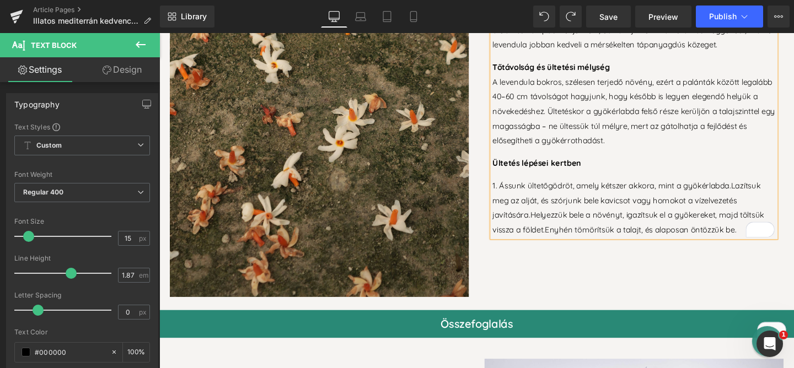
click at [758, 188] on span "Lazítsuk meg az alját, és szórjunk bele kavicsot vagy homokot a vízelvezetés ja…" at bounding box center [650, 208] width 282 height 41
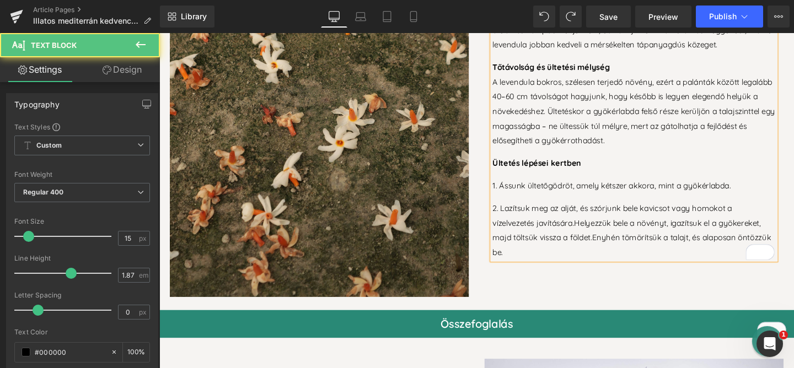
click at [595, 227] on span "Helyezzük bele a növényt, igazítsuk el a gyökereket, majd töltsük vissza a föld…" at bounding box center [650, 240] width 282 height 26
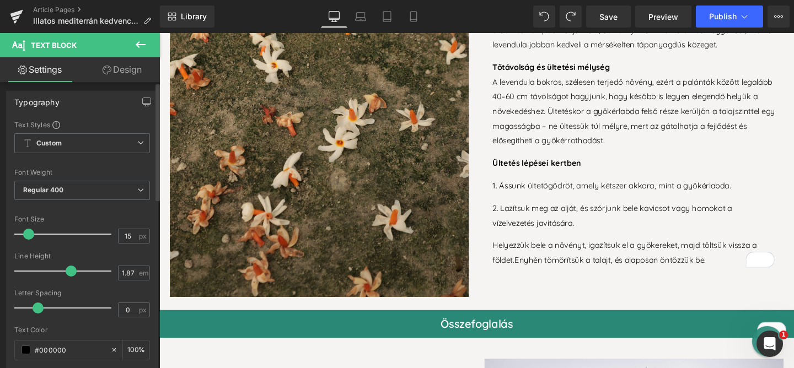
scroll to position [0, 0]
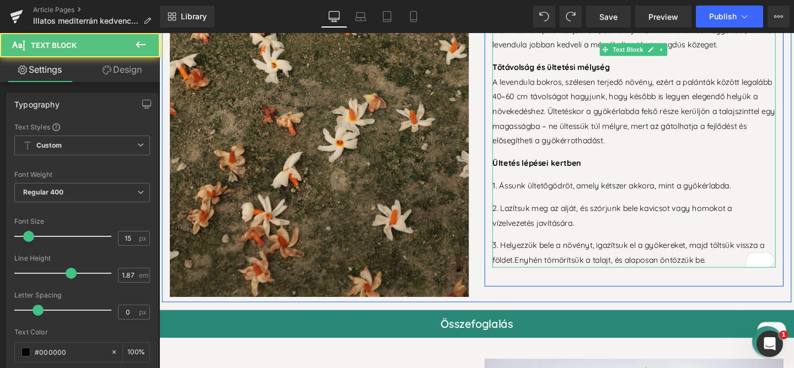
click at [532, 266] on span "Enyhén tömörítsük a talajt, és alaposan öntözzük be." at bounding box center [632, 271] width 201 height 10
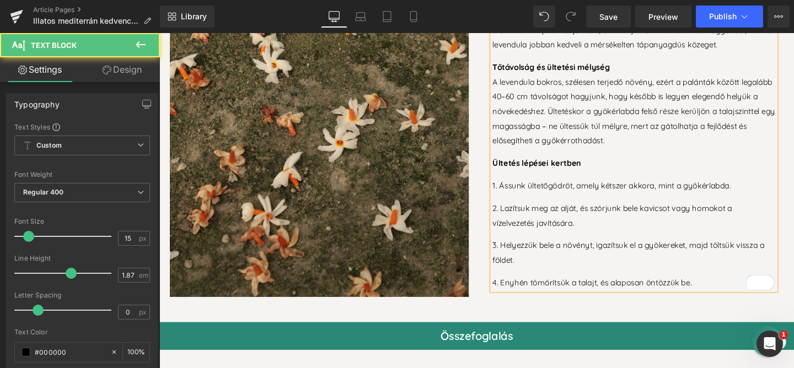
click at [509, 213] on span "2. Lazítsuk meg az alját, és szórjunk bele kavicsot vagy homokot a vízelvezetés…" at bounding box center [635, 225] width 252 height 26
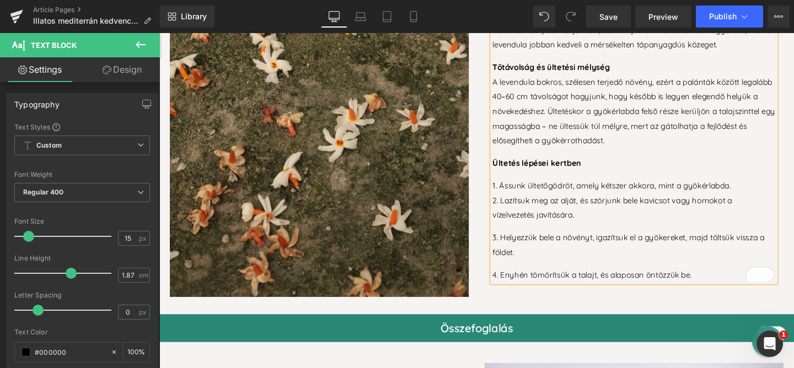
click at [509, 242] on span "3. Helyezzük bele a növényt, igazítsuk el a gyökereket, majd töltsük vissza a f…" at bounding box center [652, 255] width 286 height 26
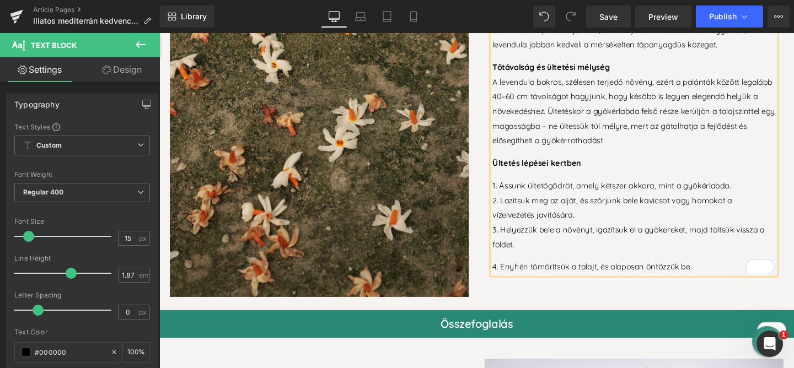
click at [509, 274] on span "4. Enyhén tömörítsük a talajt, és alaposan öntözzük be." at bounding box center [613, 278] width 209 height 10
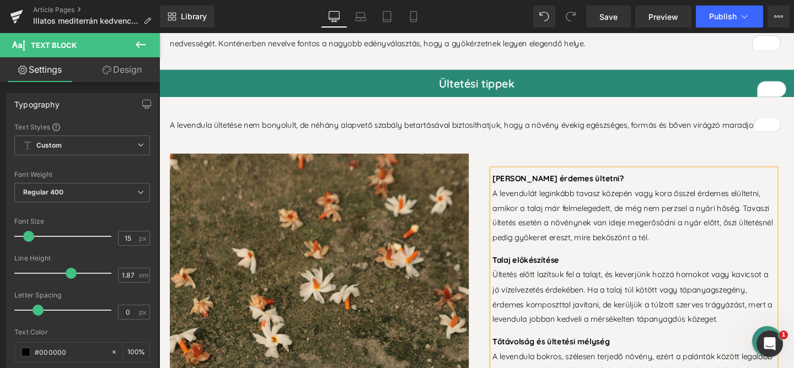
scroll to position [1727, 0]
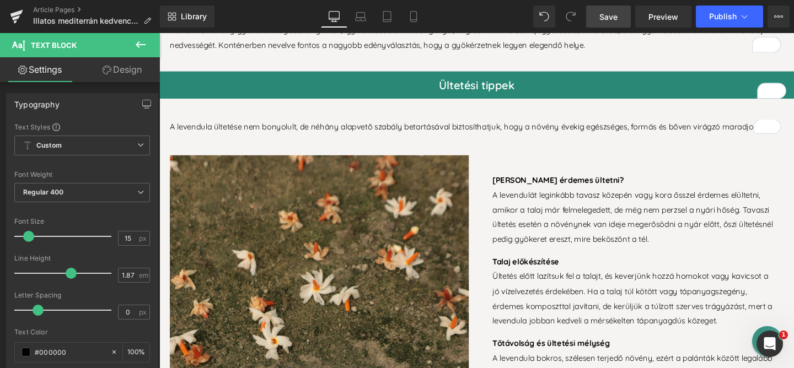
click at [602, 12] on span "Save" at bounding box center [608, 17] width 18 height 12
